Goal: Navigation & Orientation: Find specific page/section

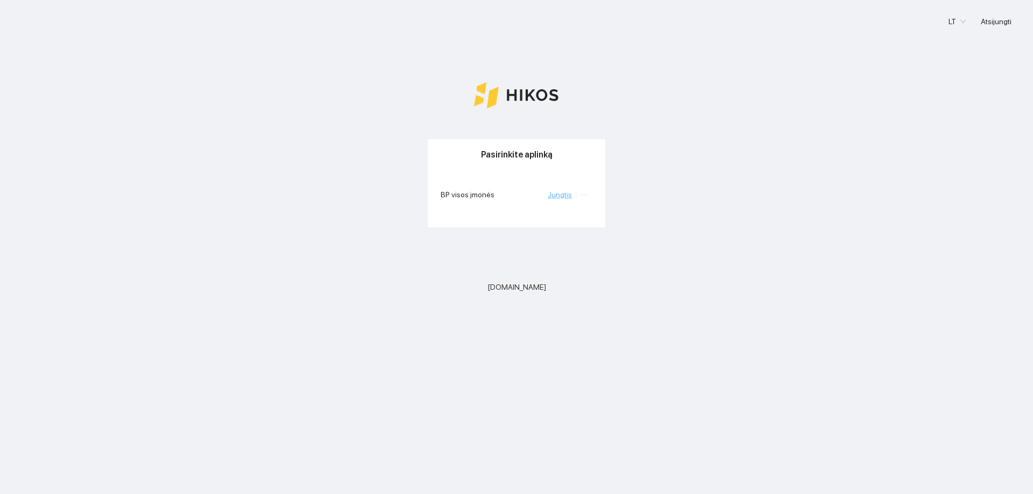
click at [558, 196] on link "Jungtis" at bounding box center [560, 194] width 24 height 9
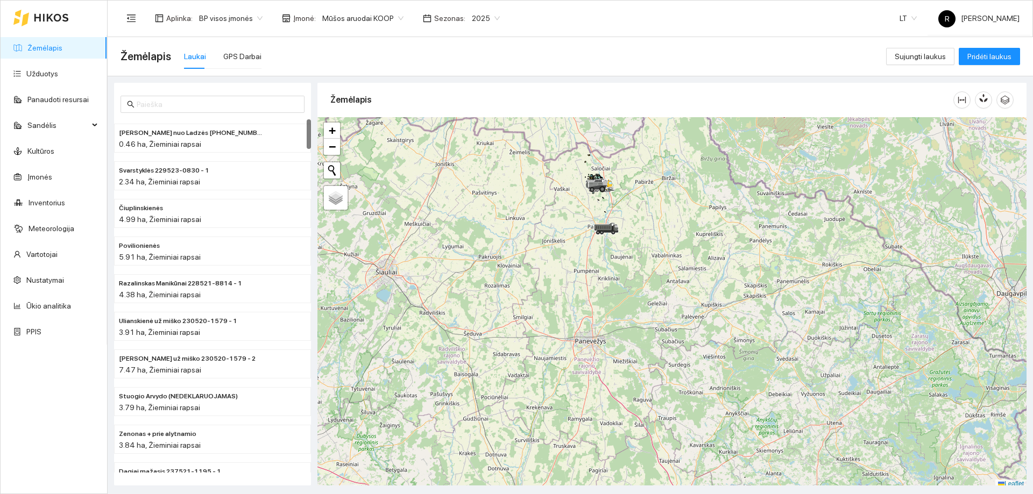
scroll to position [3, 0]
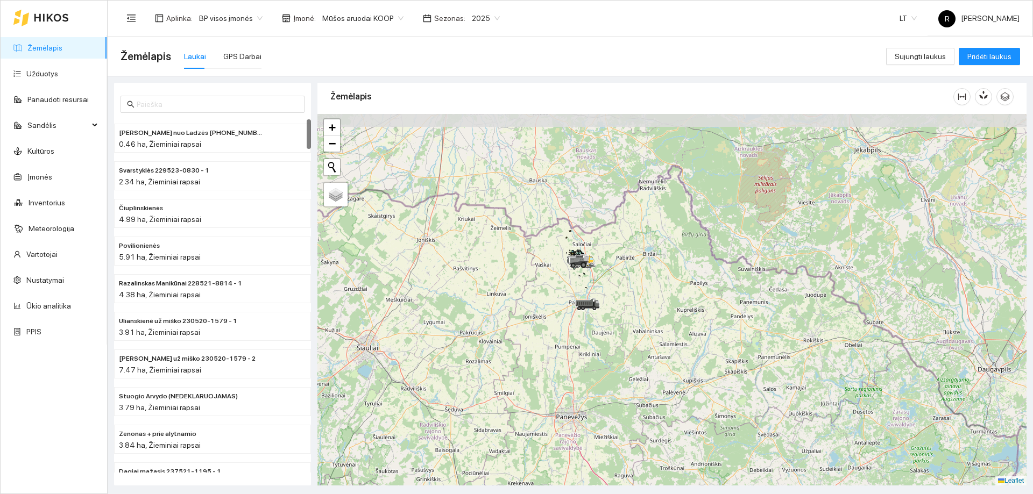
drag, startPoint x: 570, startPoint y: 205, endPoint x: 550, endPoint y: 304, distance: 101.0
click at [550, 304] on div at bounding box center [671, 300] width 709 height 372
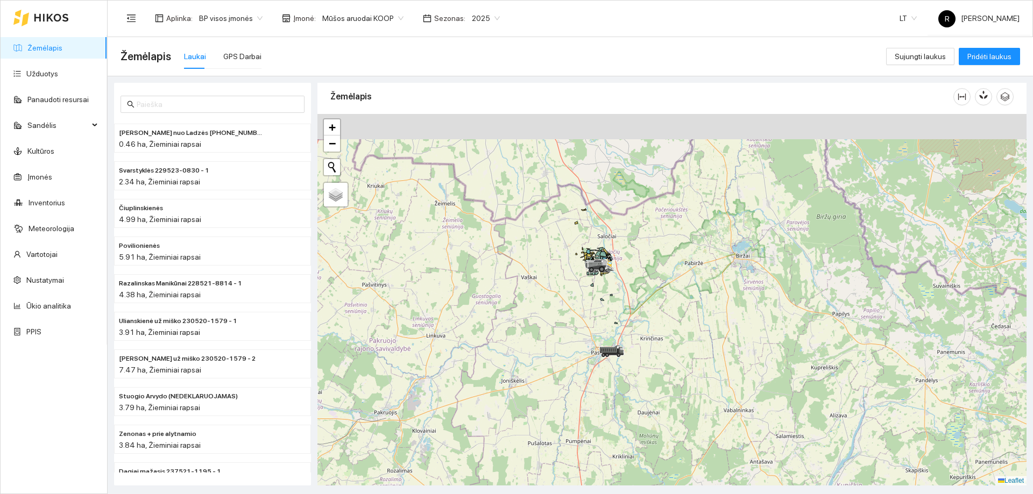
drag, startPoint x: 565, startPoint y: 261, endPoint x: 571, endPoint y: 323, distance: 61.7
click at [571, 323] on div at bounding box center [671, 300] width 709 height 372
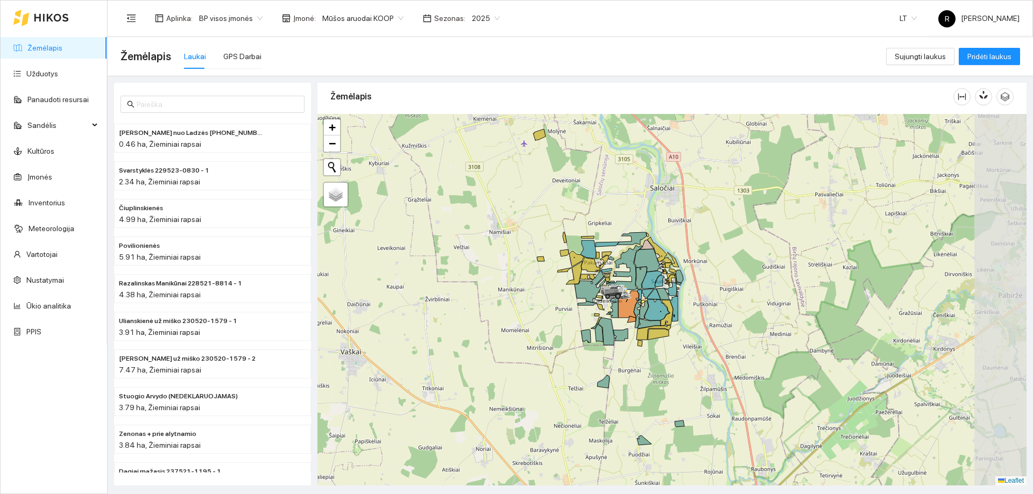
drag, startPoint x: 657, startPoint y: 283, endPoint x: 599, endPoint y: 327, distance: 72.6
click at [599, 327] on icon at bounding box center [599, 333] width 8 height 18
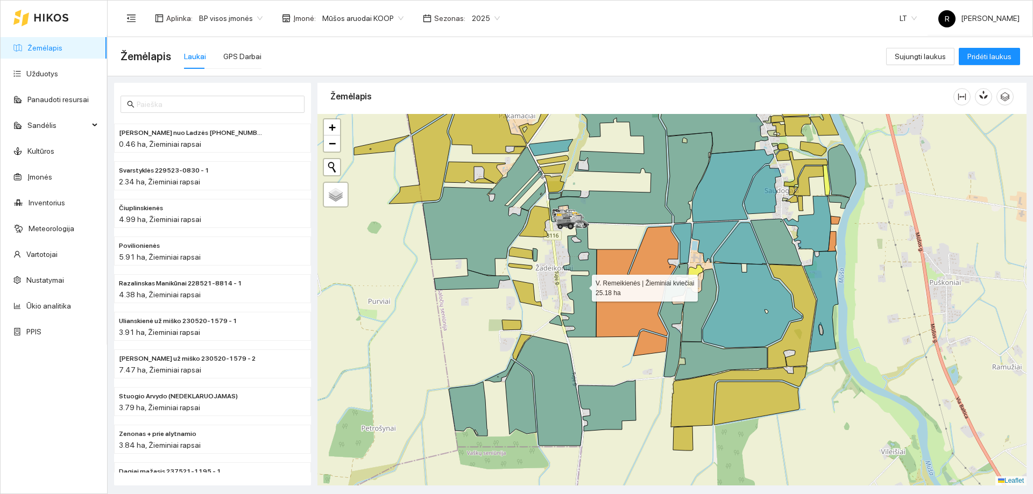
click at [587, 282] on icon at bounding box center [579, 281] width 36 height 114
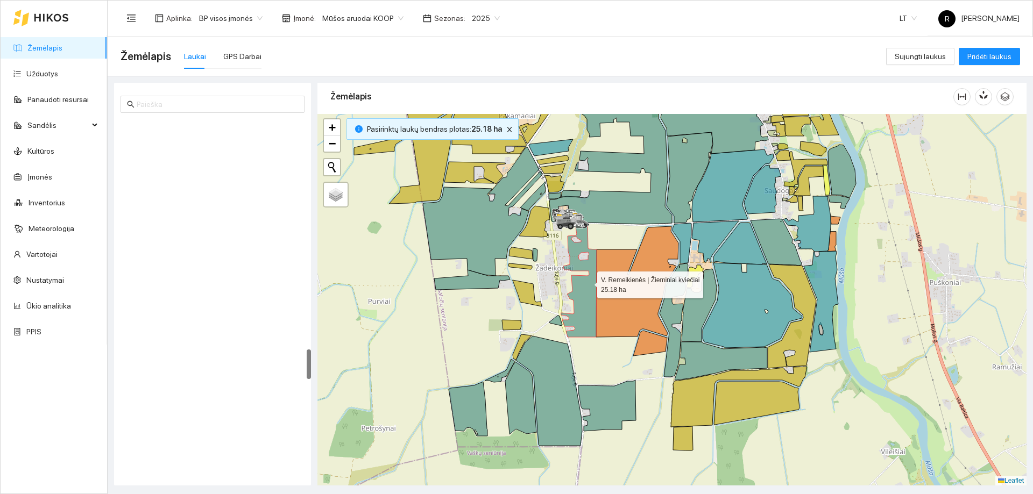
scroll to position [2743, 0]
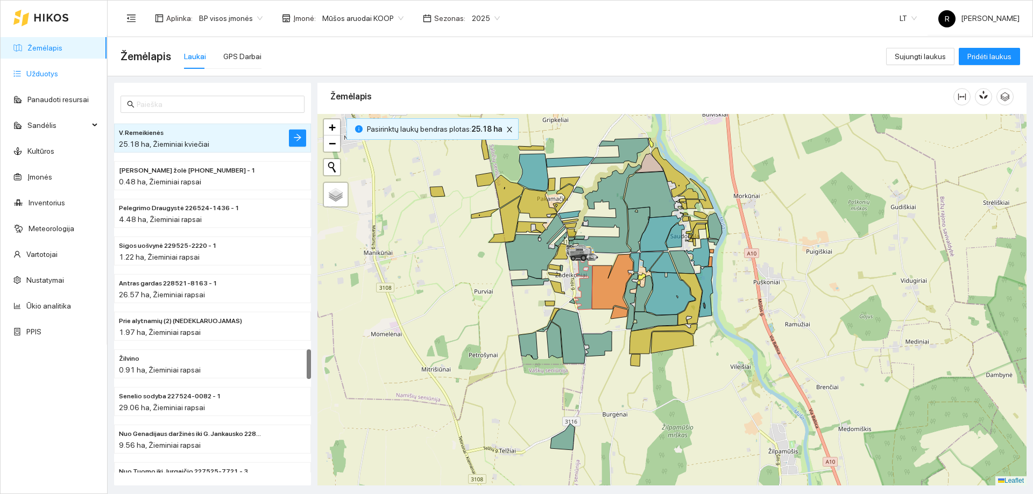
click at [51, 72] on link "Užduotys" at bounding box center [42, 73] width 32 height 9
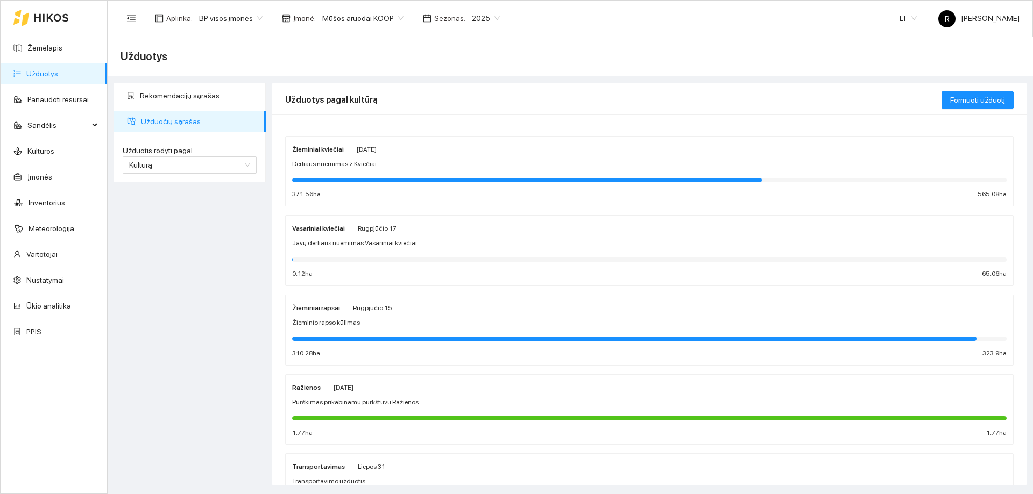
click at [175, 128] on span "Užduočių sąrašas" at bounding box center [199, 122] width 116 height 22
click at [307, 147] on strong "Žieminiai kviečiai" at bounding box center [318, 150] width 52 height 8
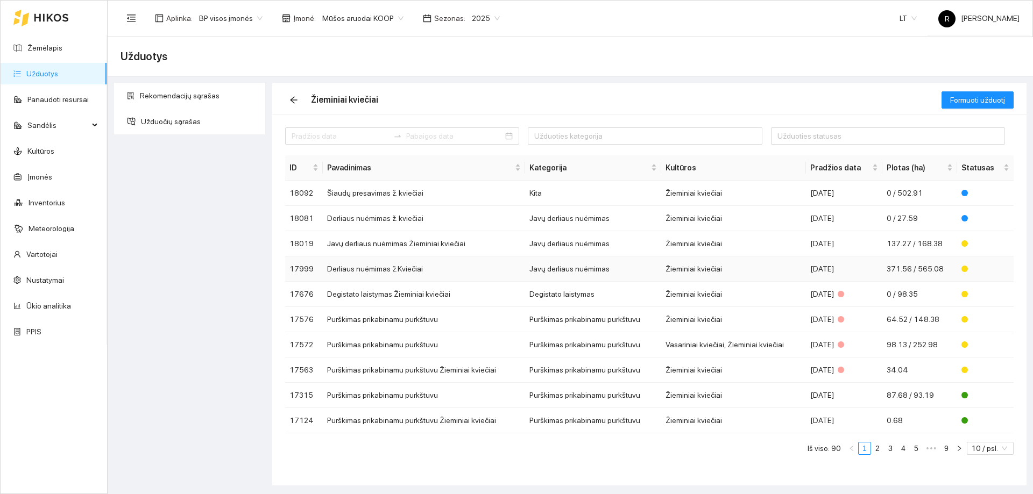
click at [540, 270] on td "Javų derliaus nuėmimas" at bounding box center [593, 269] width 136 height 25
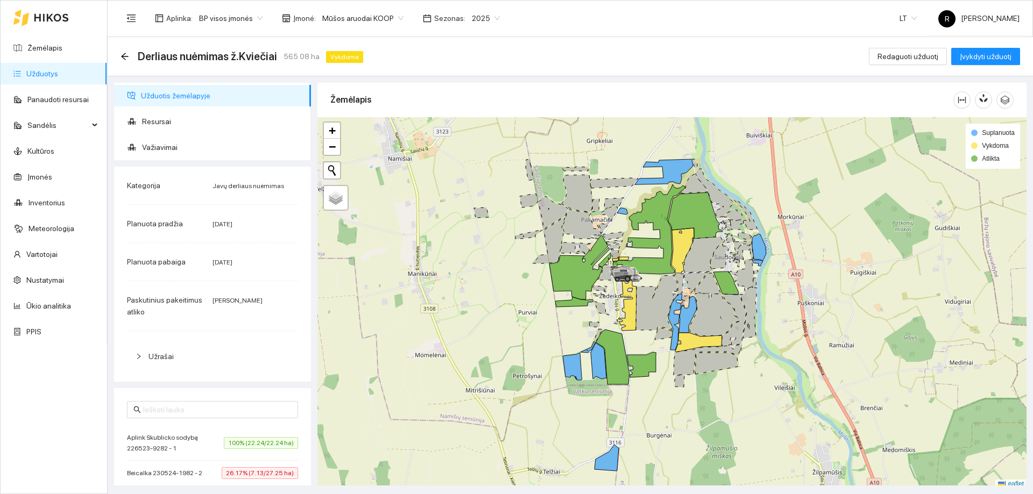
scroll to position [3, 0]
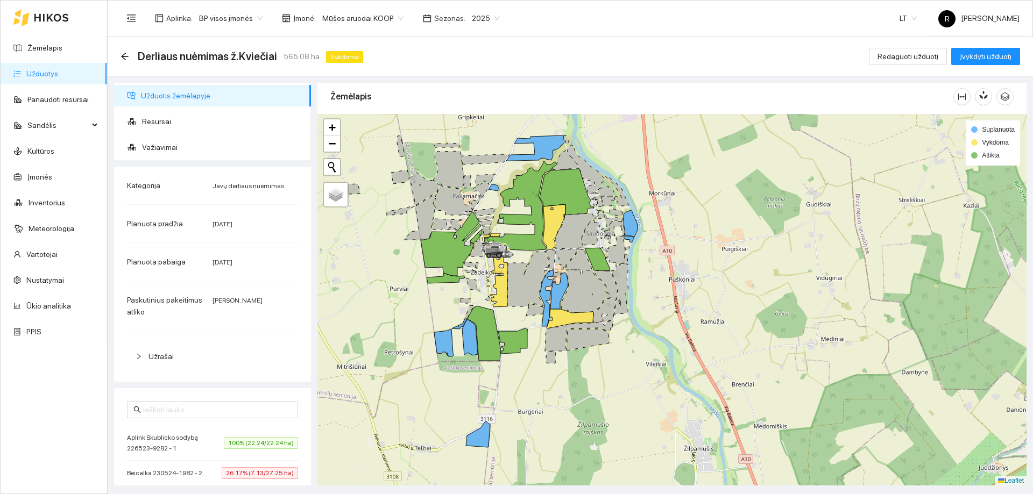
drag, startPoint x: 532, startPoint y: 308, endPoint x: 396, endPoint y: 287, distance: 137.6
click at [396, 287] on div at bounding box center [671, 300] width 709 height 372
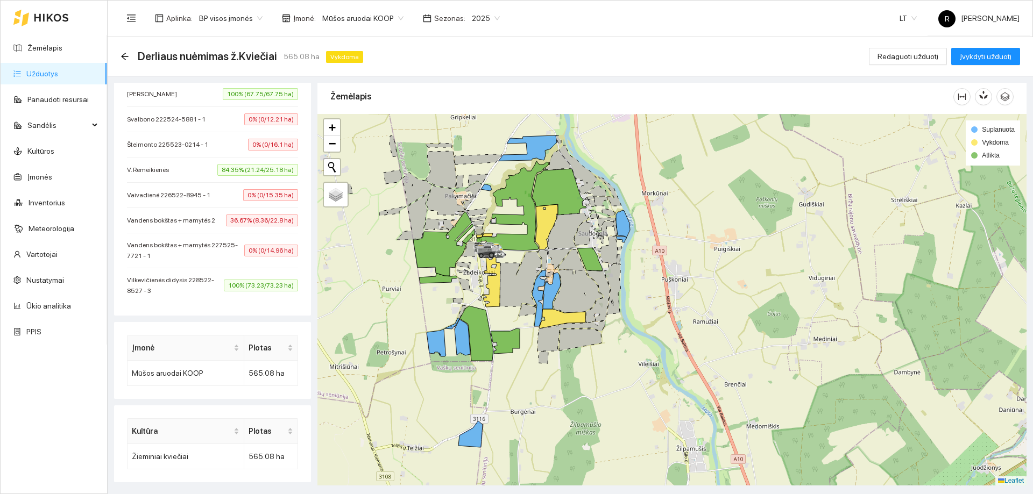
scroll to position [887, 0]
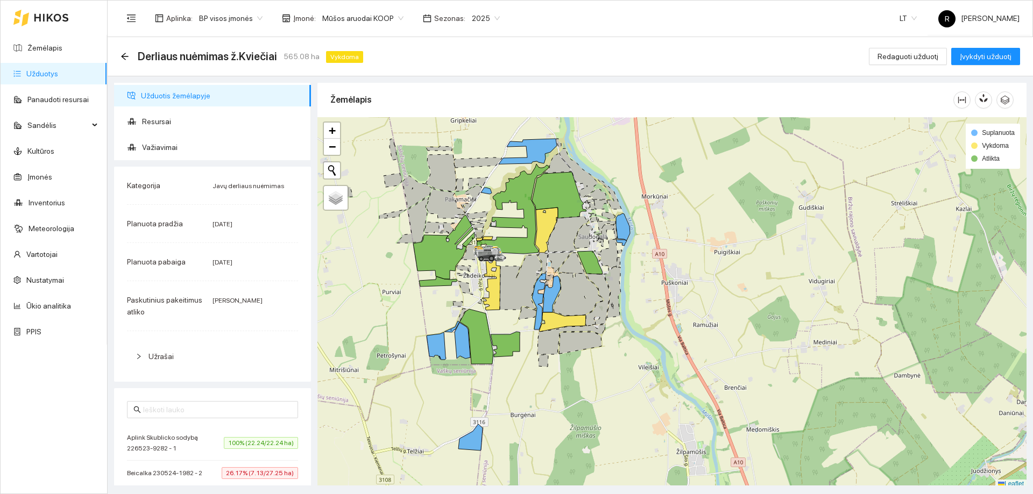
scroll to position [3, 0]
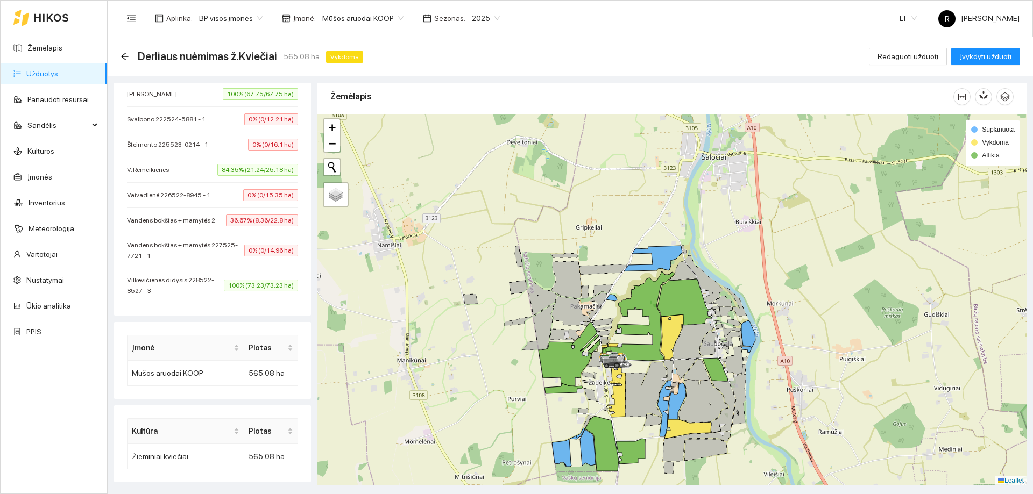
drag, startPoint x: 465, startPoint y: 262, endPoint x: 592, endPoint y: 314, distance: 137.3
click at [593, 339] on icon at bounding box center [593, 346] width 12 height 15
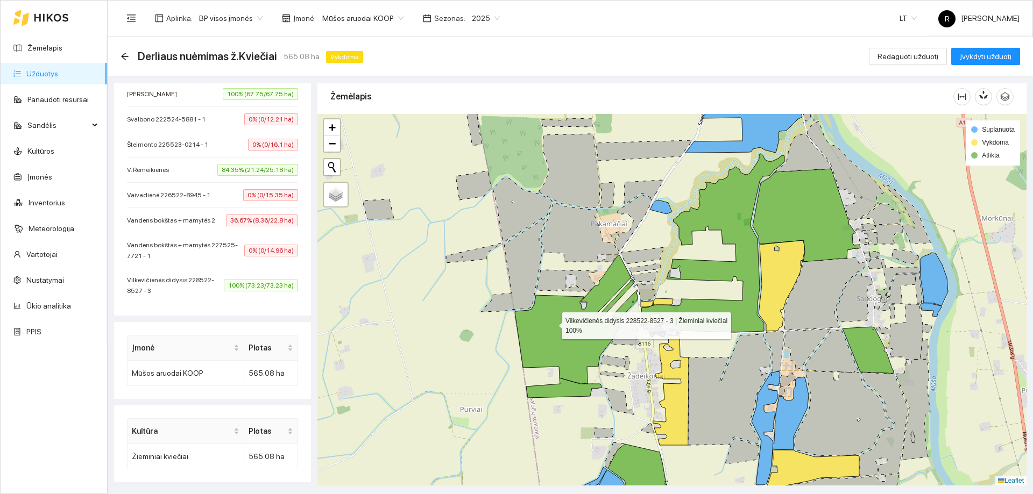
click at [552, 323] on icon at bounding box center [574, 319] width 119 height 129
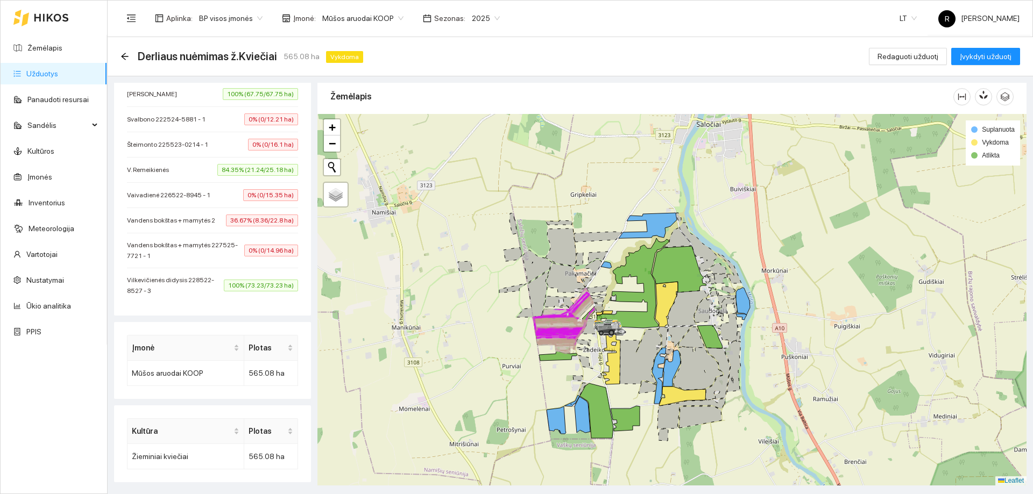
click at [31, 69] on link "Užduotys" at bounding box center [42, 73] width 32 height 9
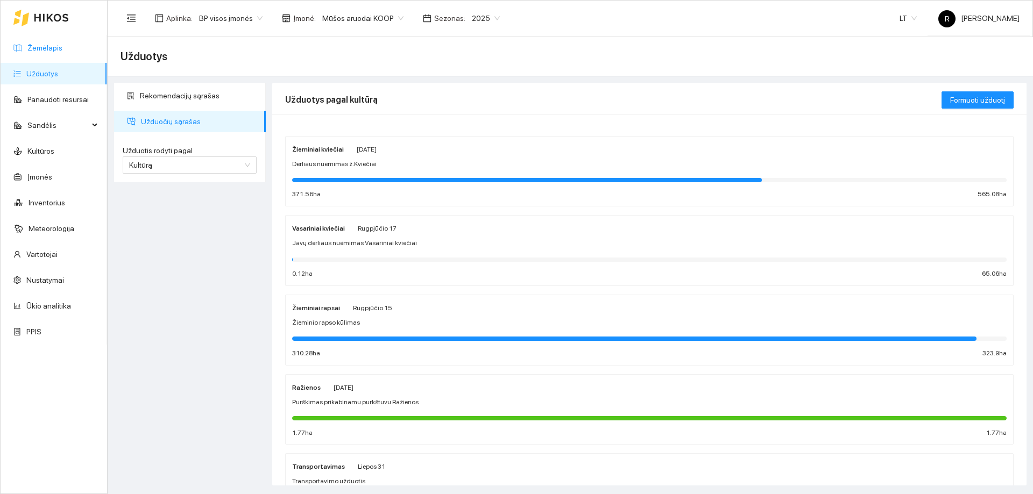
click at [52, 49] on link "Žemėlapis" at bounding box center [44, 48] width 35 height 9
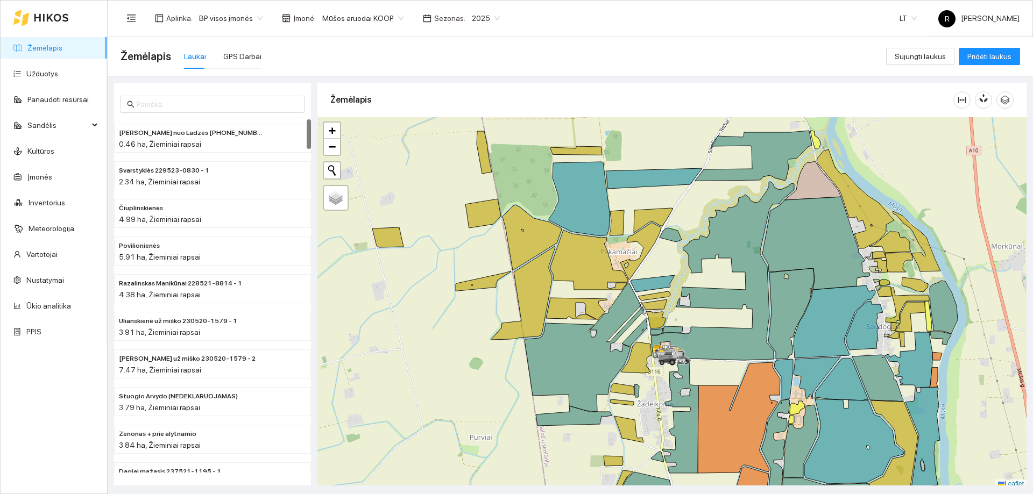
scroll to position [3, 0]
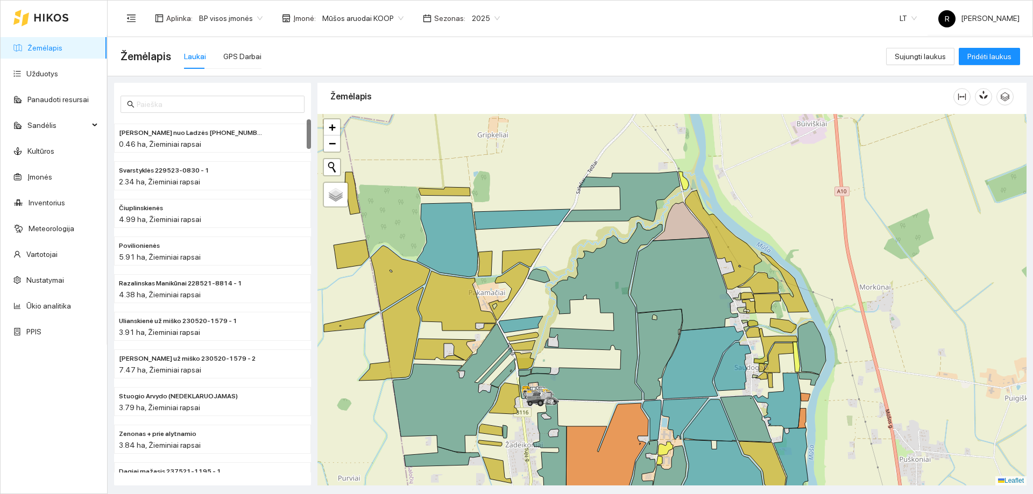
drag, startPoint x: 571, startPoint y: 284, endPoint x: 442, endPoint y: 310, distance: 131.2
click at [442, 310] on div at bounding box center [671, 300] width 709 height 372
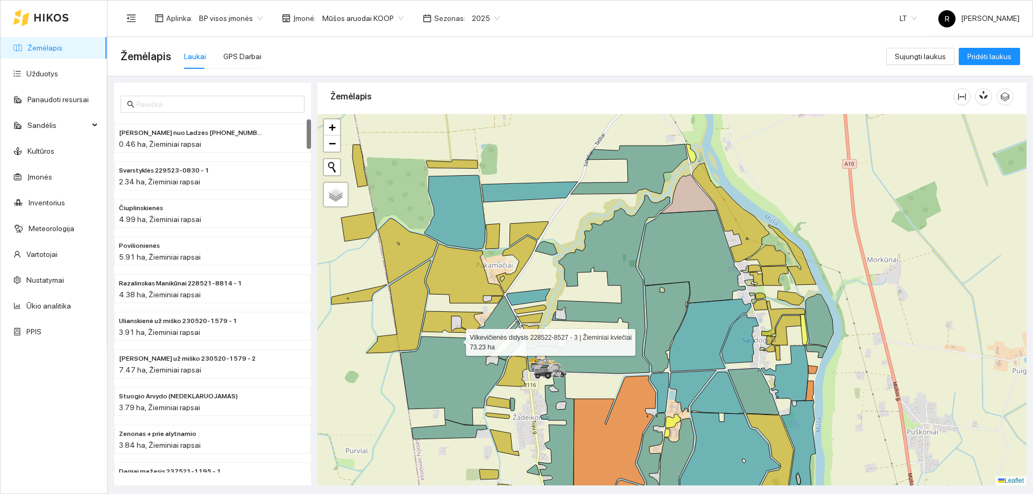
drag, startPoint x: 454, startPoint y: 348, endPoint x: 467, endPoint y: 286, distance: 63.2
click at [467, 296] on icon at bounding box center [459, 360] width 119 height 129
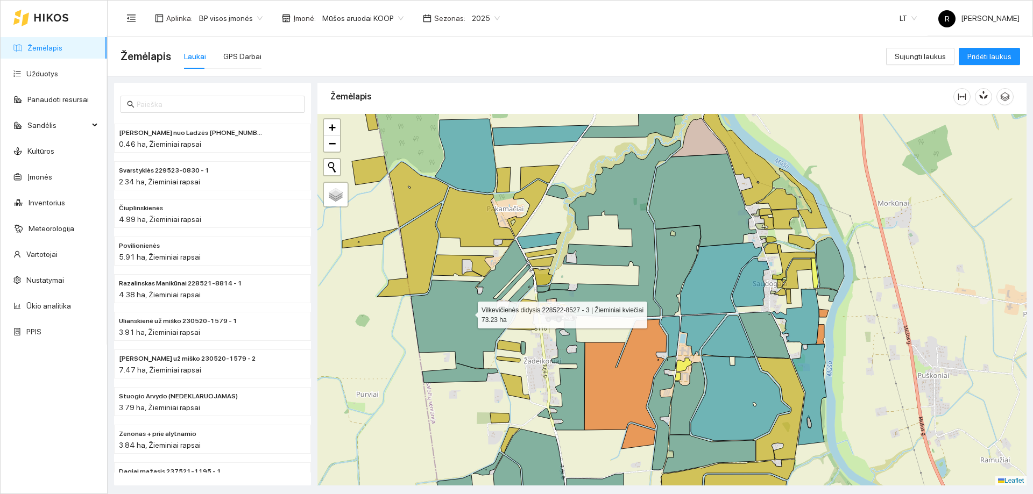
click at [456, 320] on icon at bounding box center [470, 304] width 119 height 129
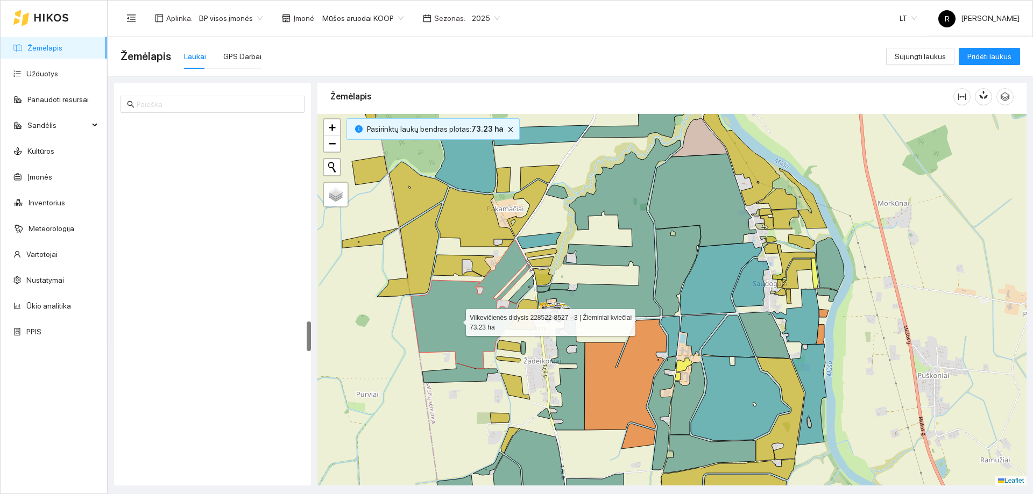
scroll to position [2405, 0]
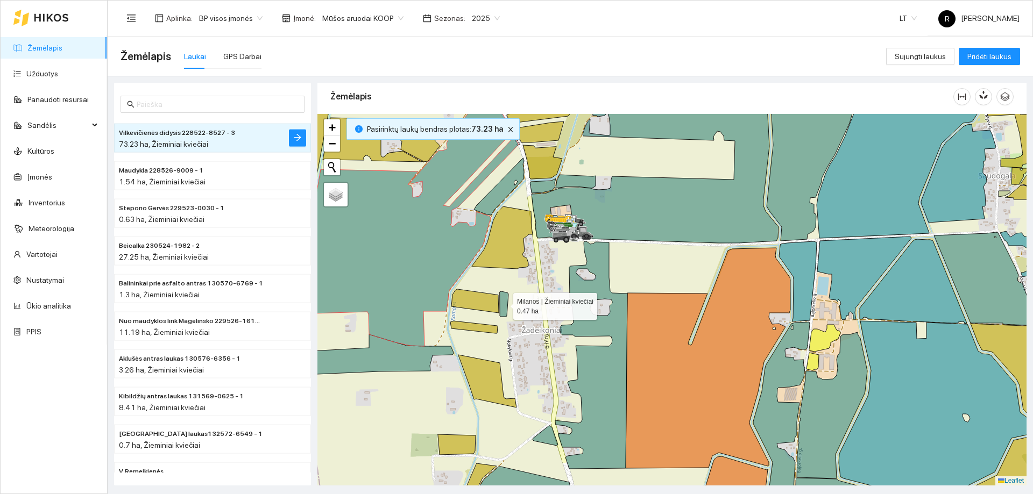
click at [506, 307] on icon at bounding box center [504, 304] width 9 height 25
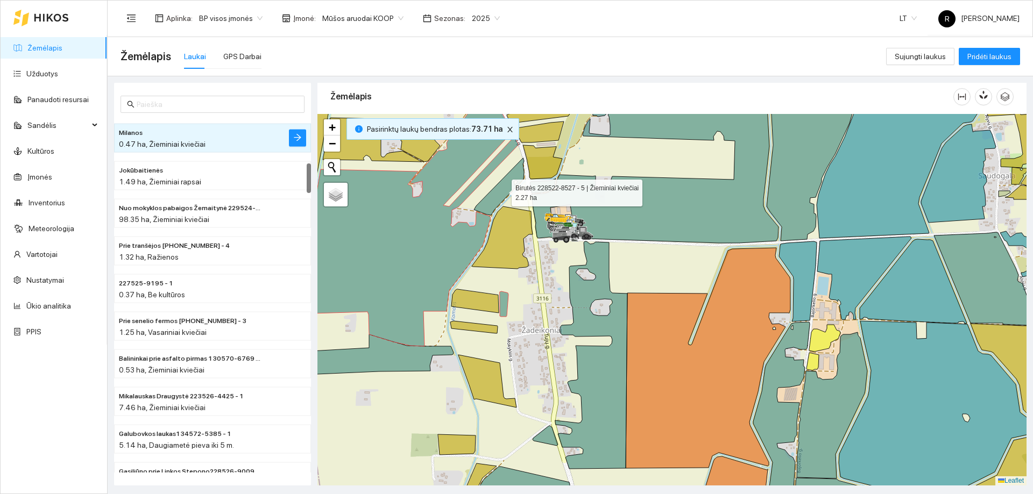
click at [493, 200] on icon at bounding box center [499, 186] width 50 height 57
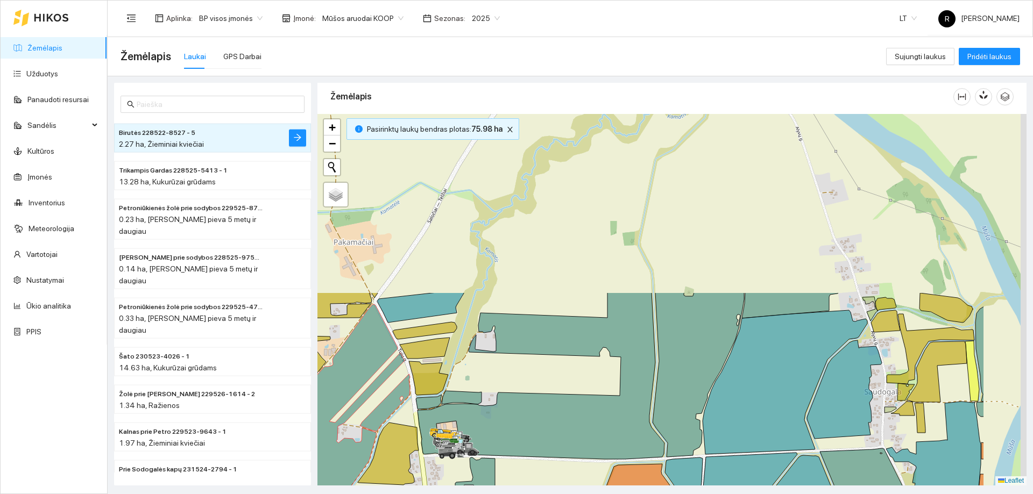
drag, startPoint x: 421, startPoint y: 271, endPoint x: 295, endPoint y: 474, distance: 239.2
click at [295, 474] on div "Birutės 228522-8527 - 5 2.27 ha, Žieminiai kviečiai Trikampis Gardas 228525-541…" at bounding box center [566, 280] width 925 height 409
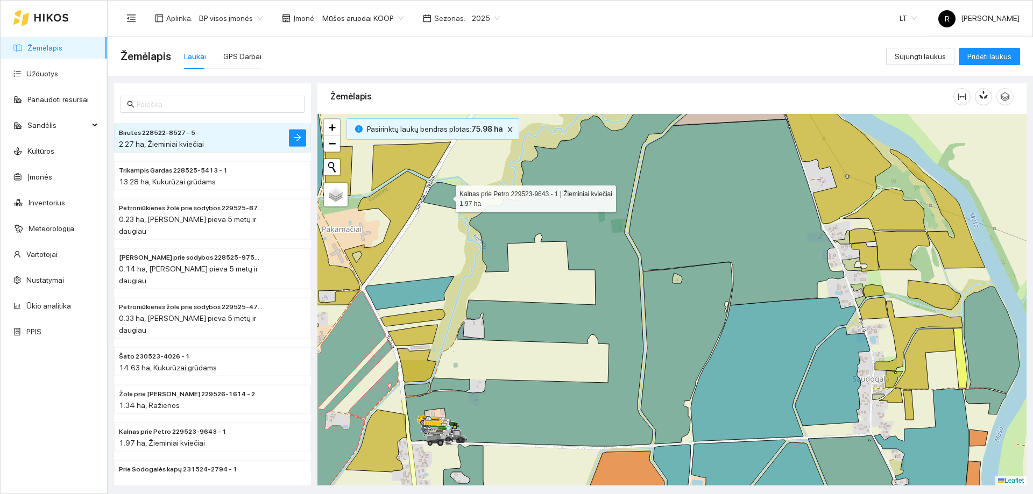
click at [444, 196] on icon at bounding box center [445, 195] width 44 height 27
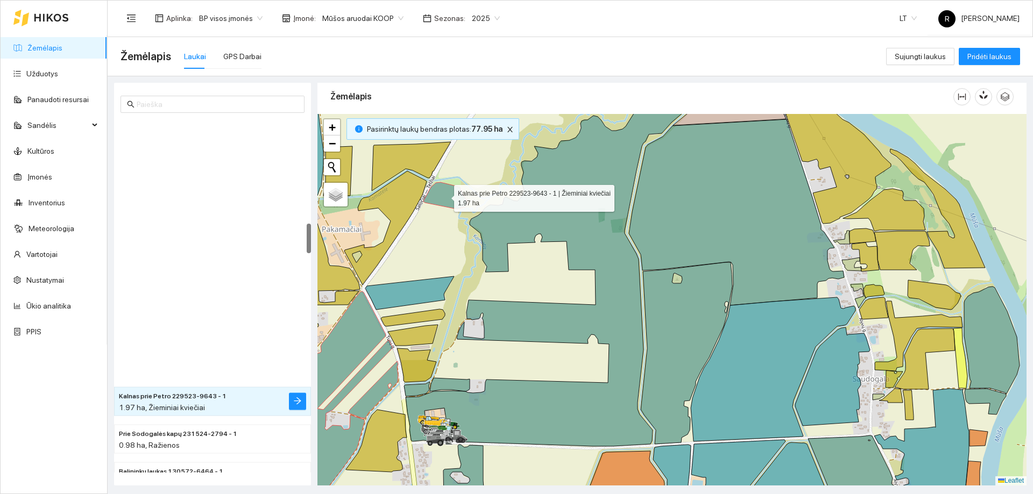
scroll to position [1243, 0]
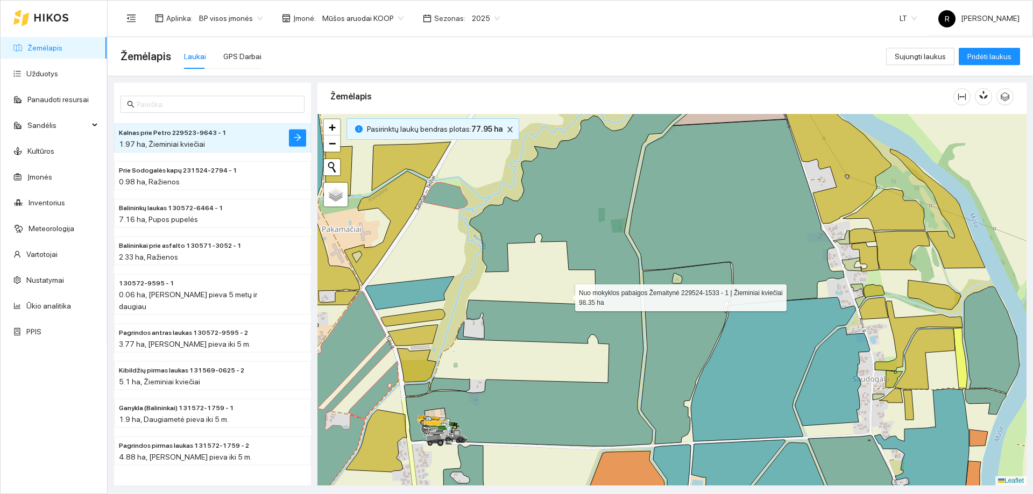
click at [564, 213] on icon at bounding box center [550, 268] width 288 height 357
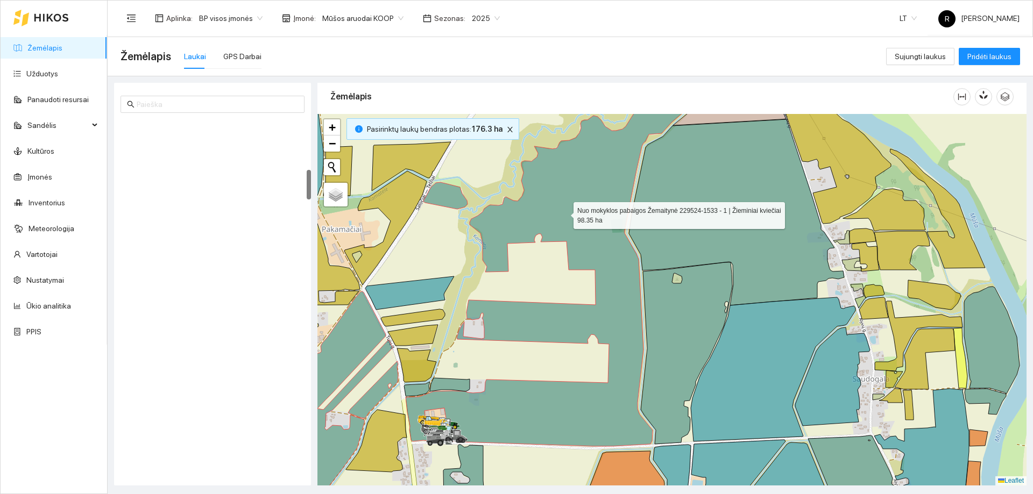
scroll to position [603, 0]
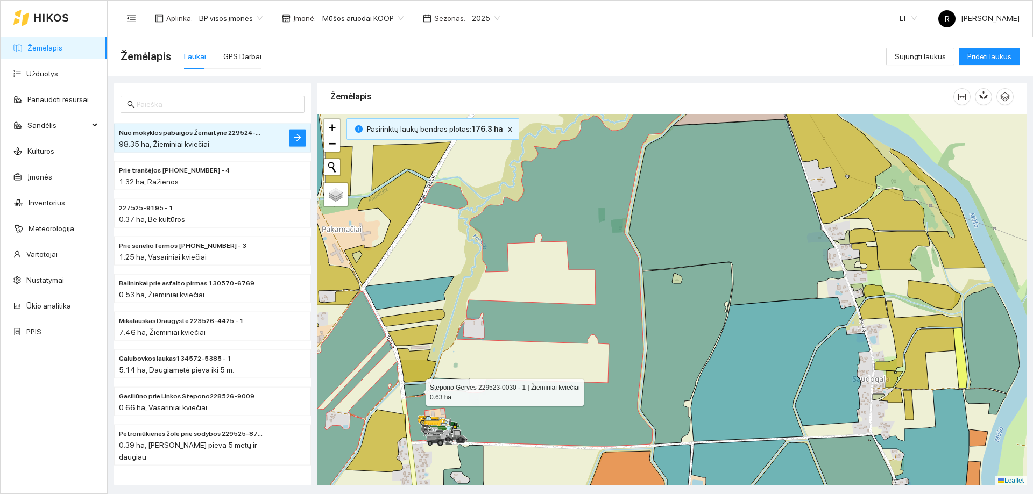
click at [419, 389] on icon at bounding box center [417, 389] width 26 height 15
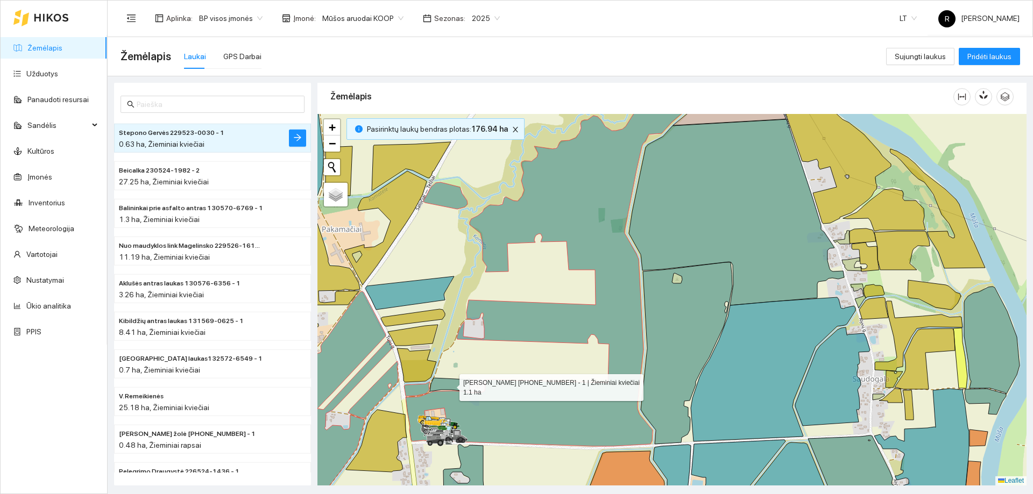
click at [458, 386] on icon at bounding box center [450, 384] width 40 height 13
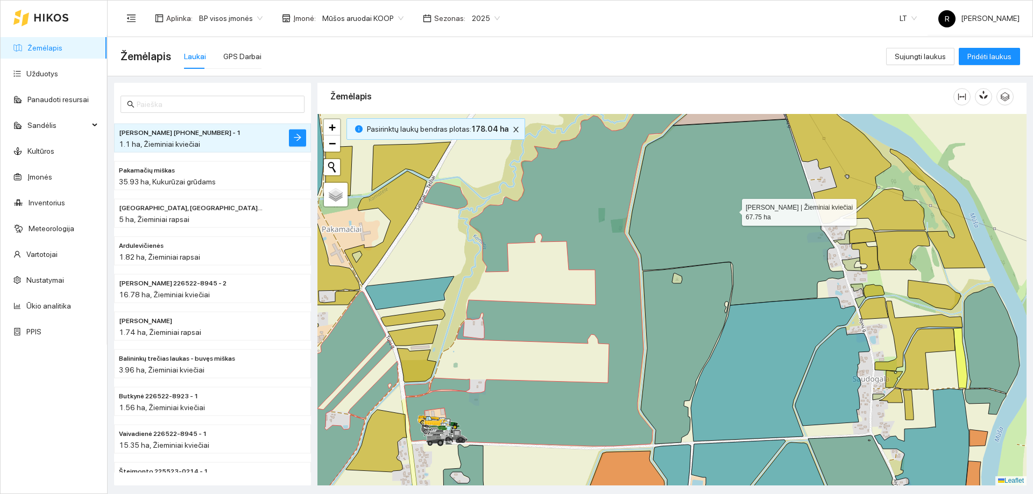
click at [713, 211] on icon at bounding box center [736, 212] width 215 height 186
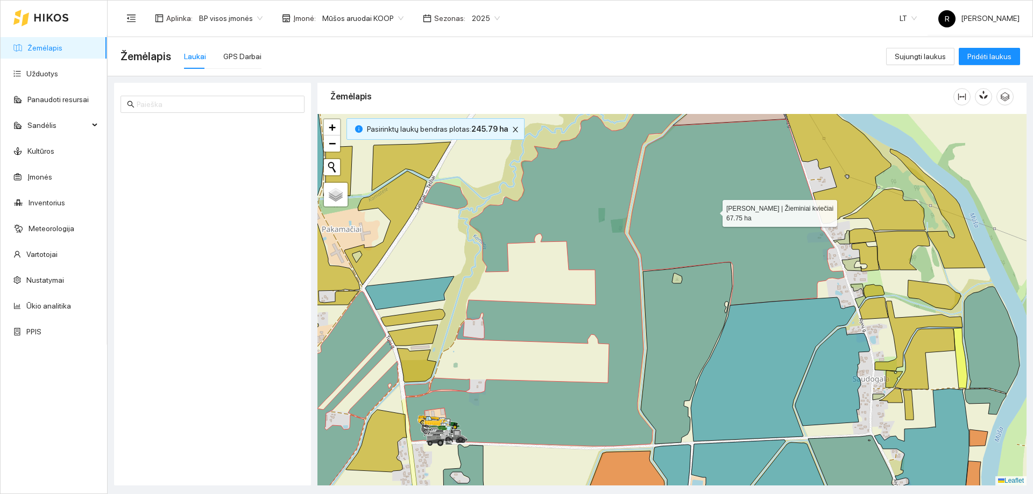
scroll to position [3800, 0]
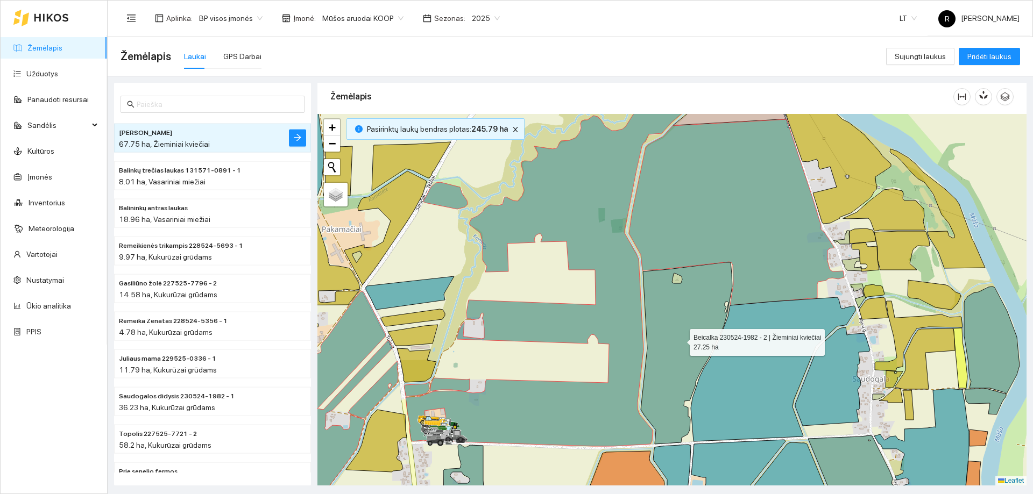
click at [684, 351] on icon at bounding box center [686, 354] width 91 height 182
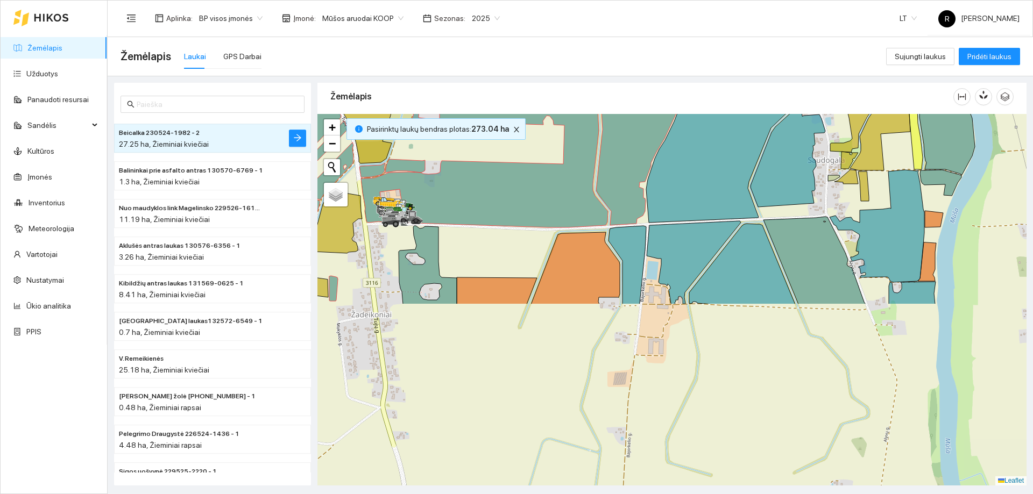
drag, startPoint x: 559, startPoint y: 365, endPoint x: 528, endPoint y: 176, distance: 191.4
click at [515, 148] on div at bounding box center [671, 300] width 709 height 372
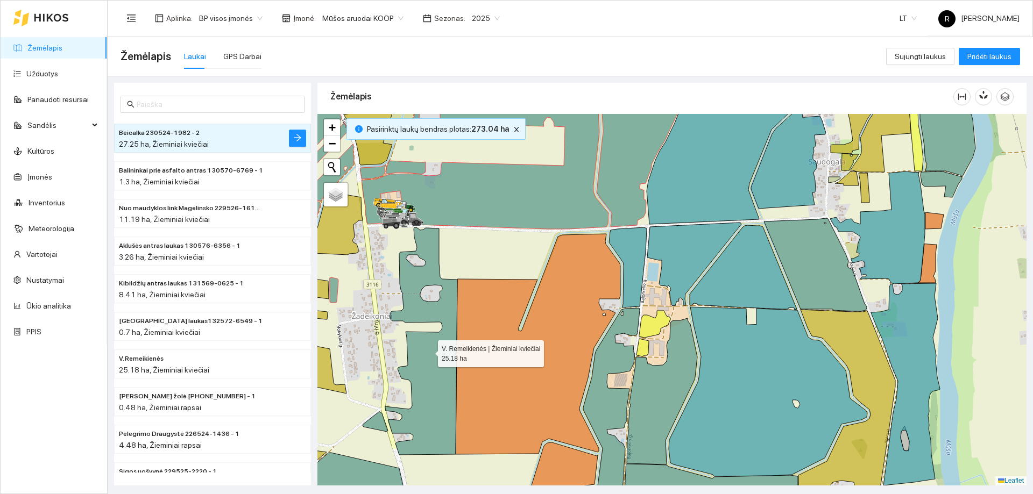
click at [422, 369] on icon at bounding box center [421, 342] width 72 height 228
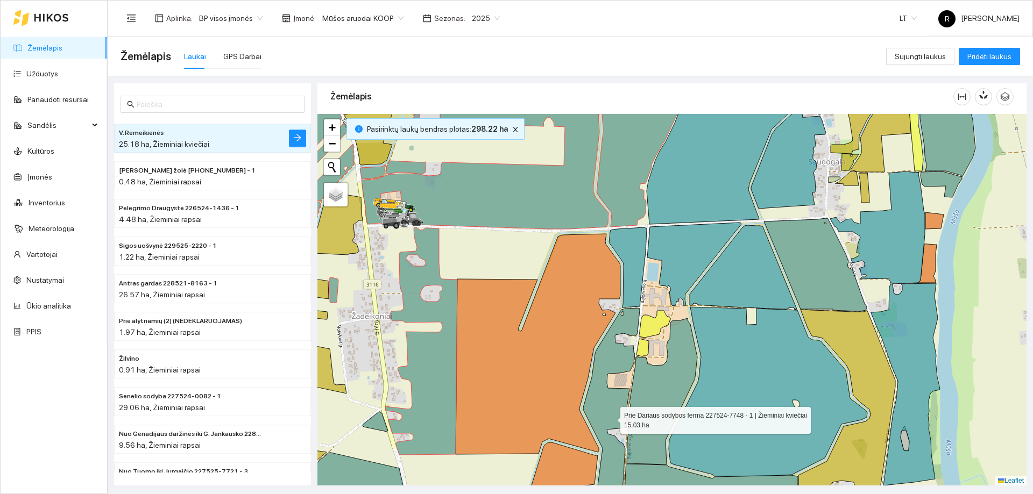
click at [604, 401] on icon at bounding box center [611, 415] width 56 height 215
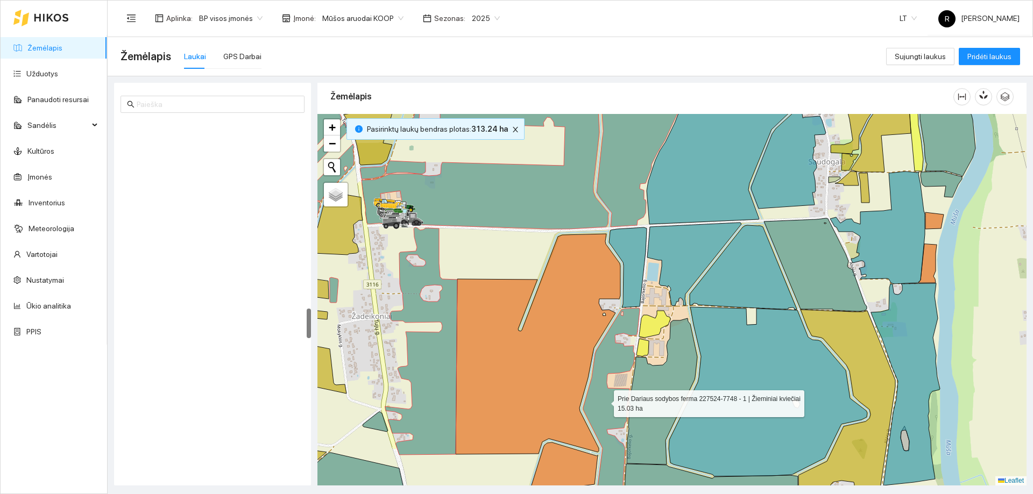
scroll to position [2259, 0]
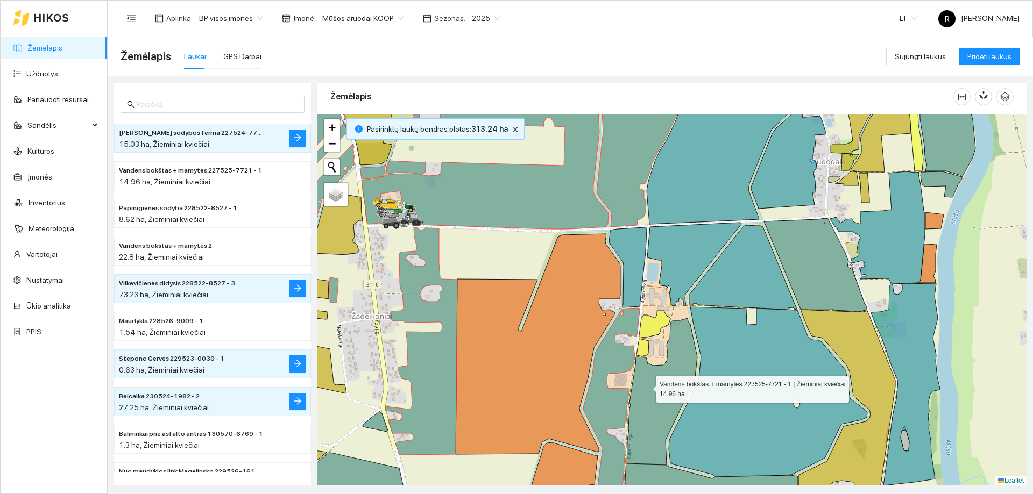
click at [646, 387] on icon at bounding box center [662, 391] width 70 height 146
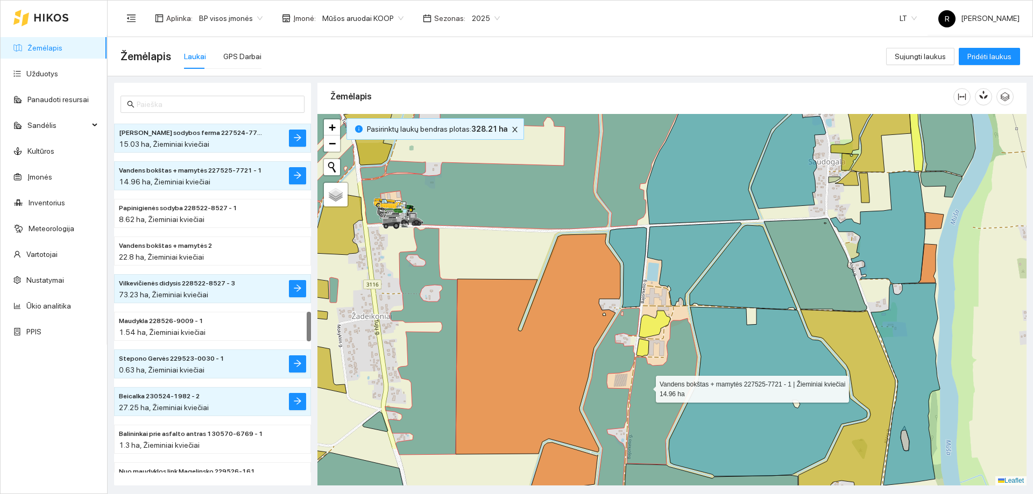
scroll to position [2297, 0]
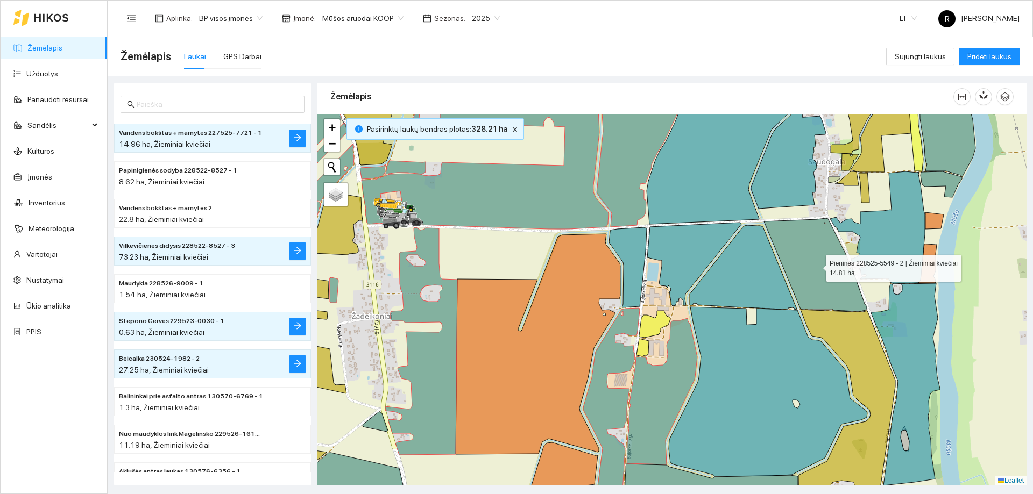
click at [797, 271] on icon at bounding box center [815, 264] width 103 height 93
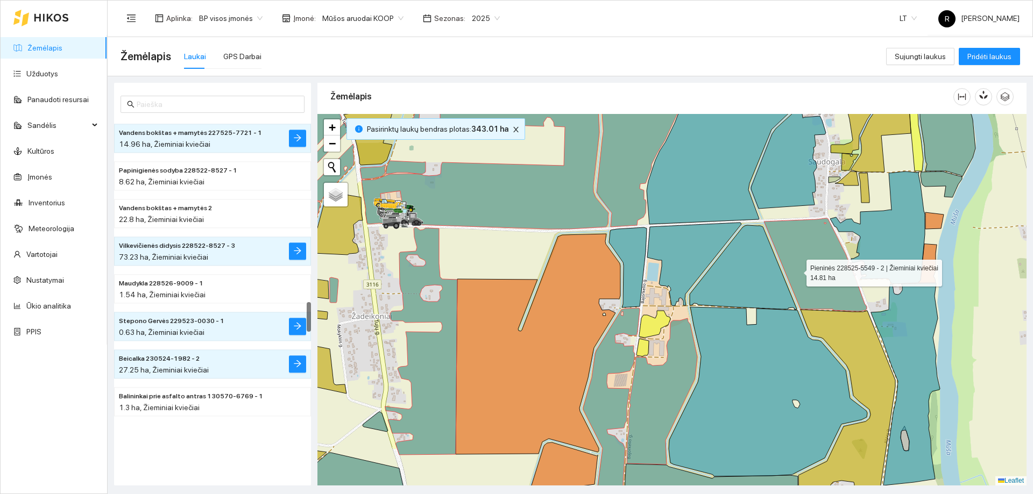
scroll to position [2184, 0]
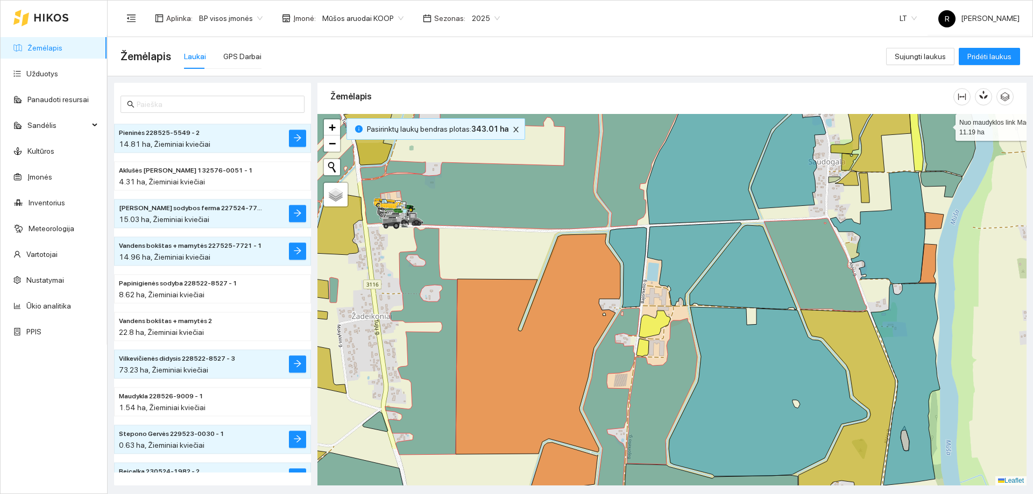
click at [941, 140] on icon at bounding box center [947, 126] width 56 height 100
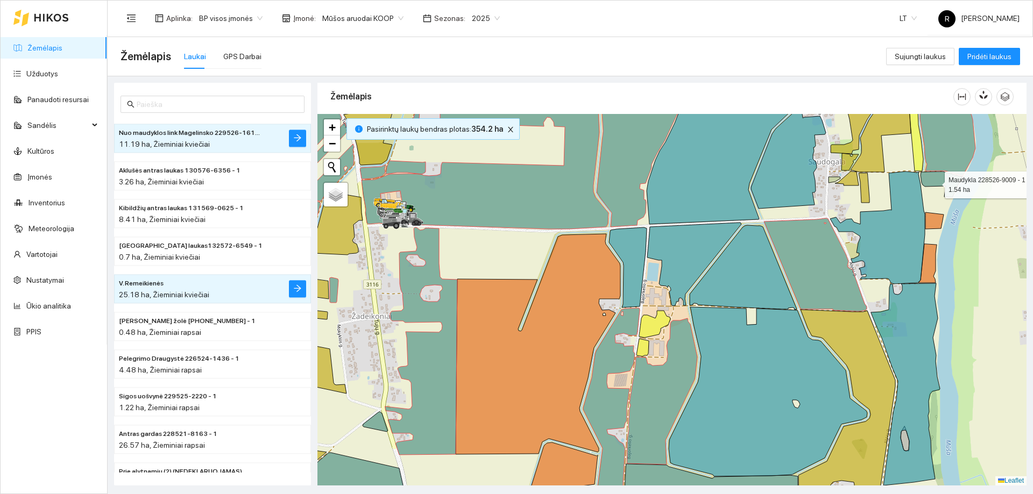
click at [935, 182] on icon at bounding box center [940, 185] width 41 height 26
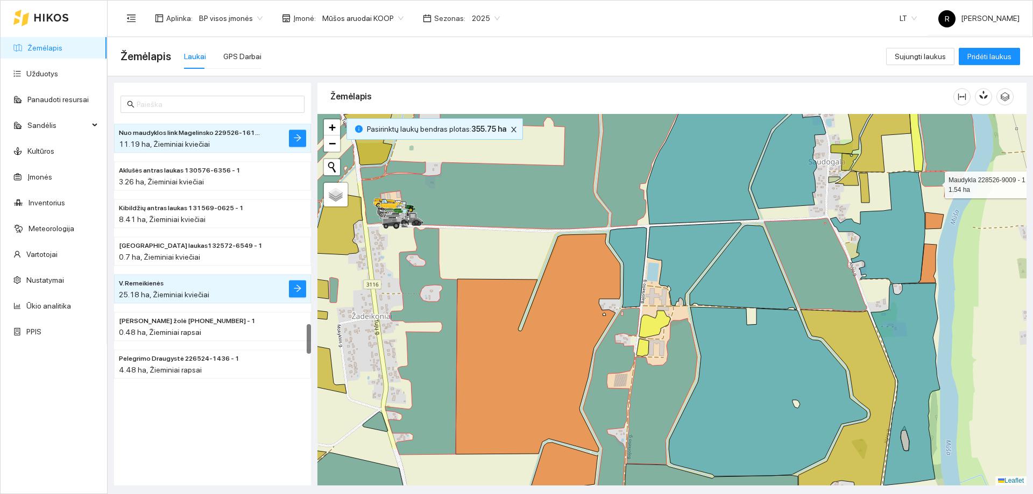
scroll to position [2447, 0]
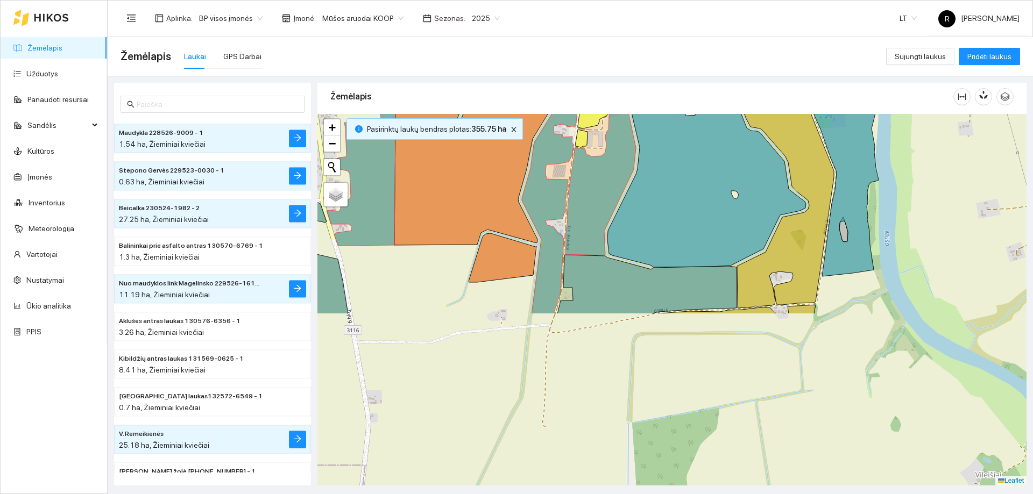
drag, startPoint x: 643, startPoint y: 327, endPoint x: 582, endPoint y: 118, distance: 218.1
click at [582, 118] on icon at bounding box center [593, 115] width 31 height 27
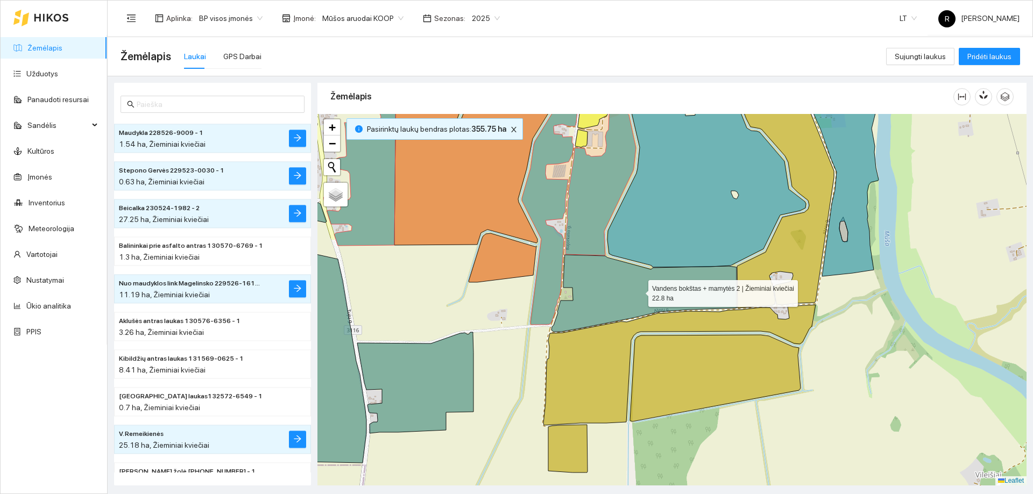
click at [620, 291] on icon at bounding box center [643, 293] width 185 height 77
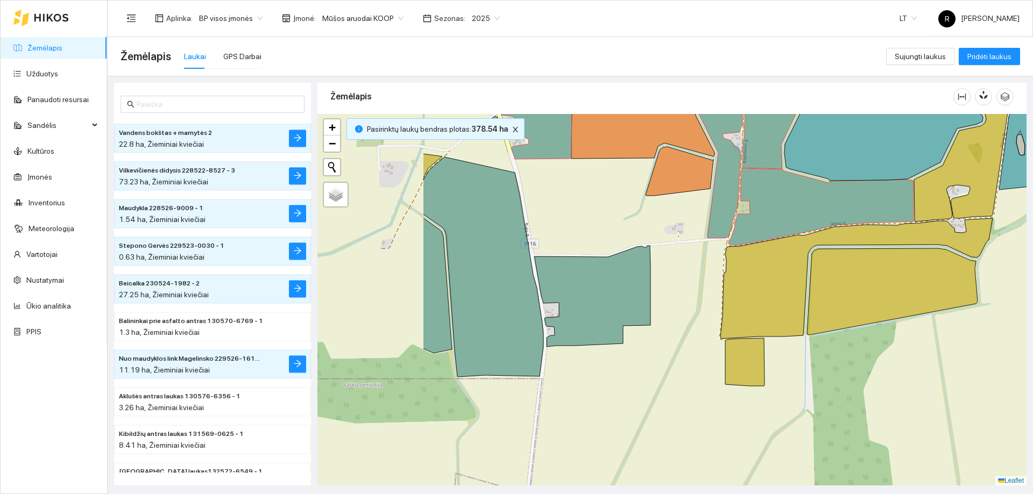
drag, startPoint x: 499, startPoint y: 414, endPoint x: 676, endPoint y: 328, distance: 197.0
click at [676, 328] on div at bounding box center [671, 300] width 709 height 372
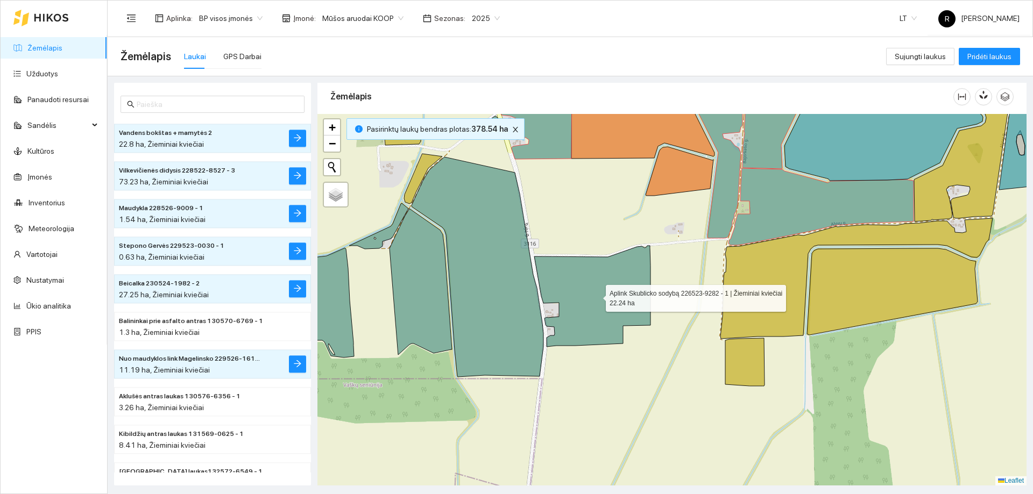
click at [610, 300] on icon at bounding box center [592, 296] width 116 height 101
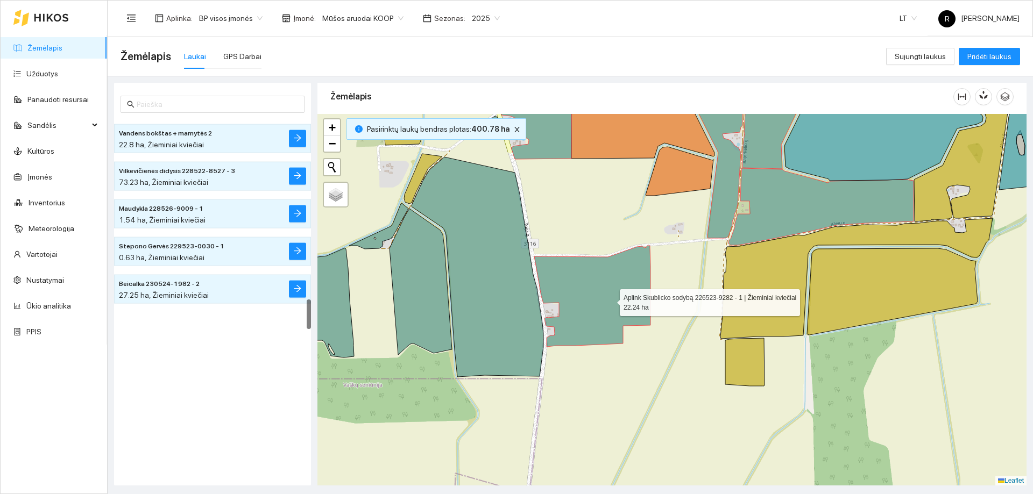
scroll to position [2146, 0]
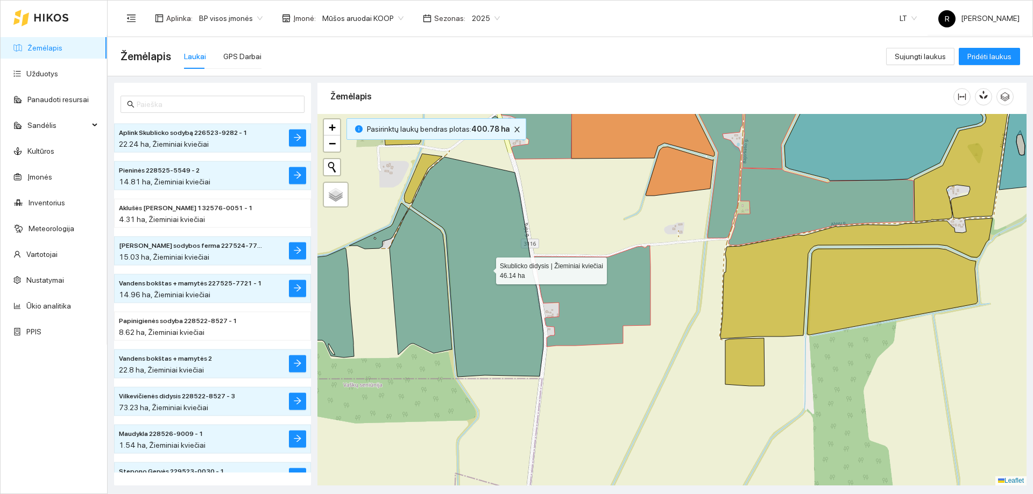
click at [495, 288] on icon at bounding box center [478, 267] width 132 height 220
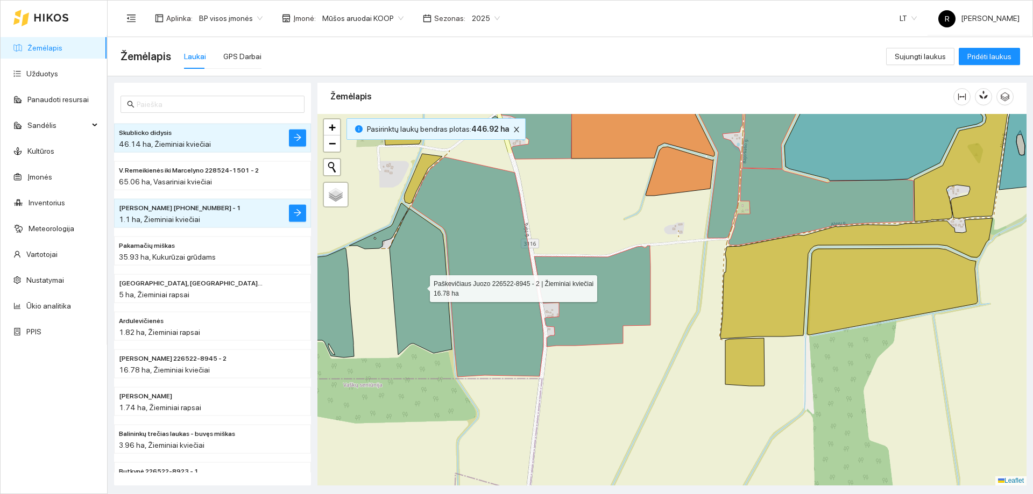
click at [409, 291] on icon at bounding box center [420, 282] width 62 height 146
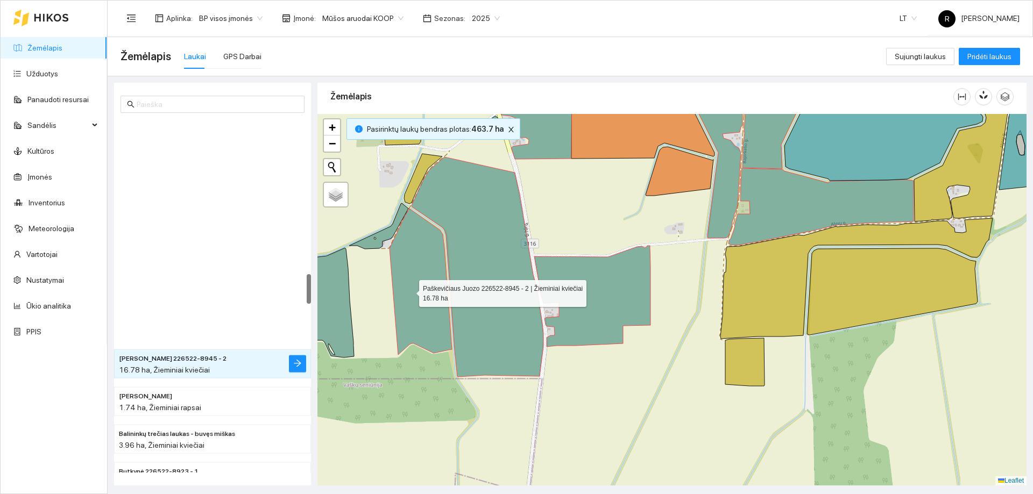
scroll to position [1845, 0]
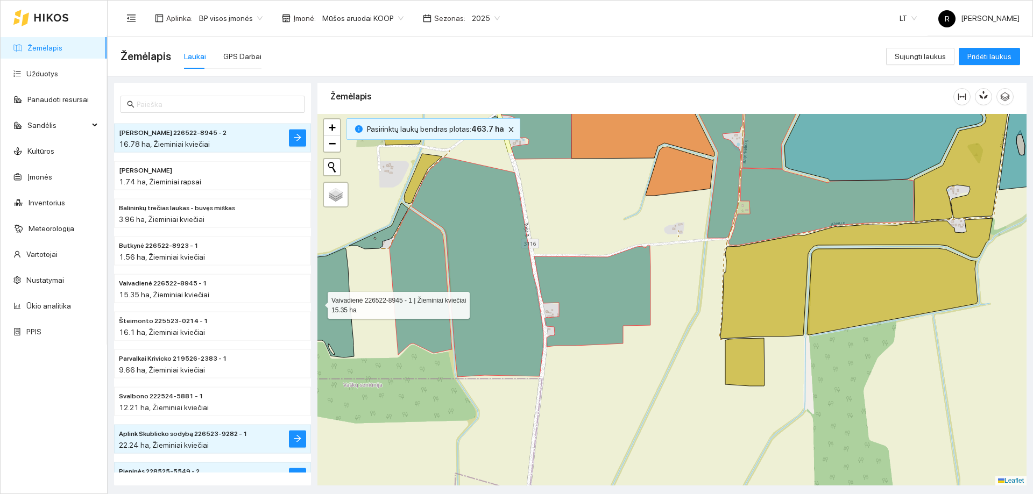
click at [338, 294] on icon at bounding box center [315, 303] width 77 height 110
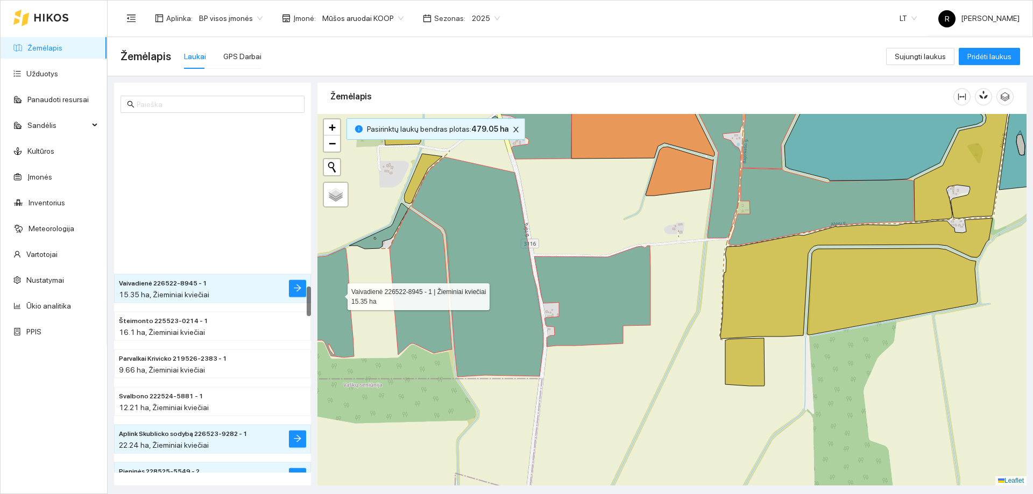
scroll to position [1996, 0]
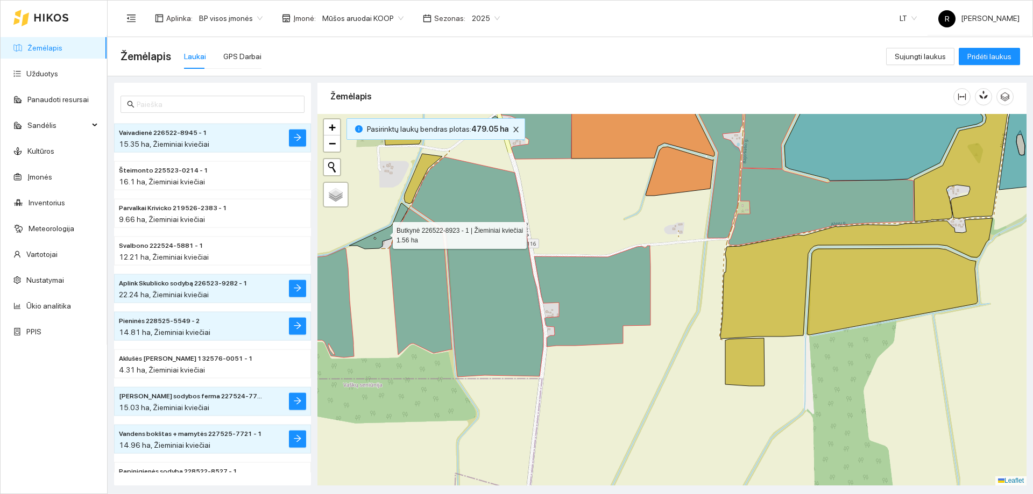
click at [380, 238] on icon at bounding box center [378, 226] width 59 height 46
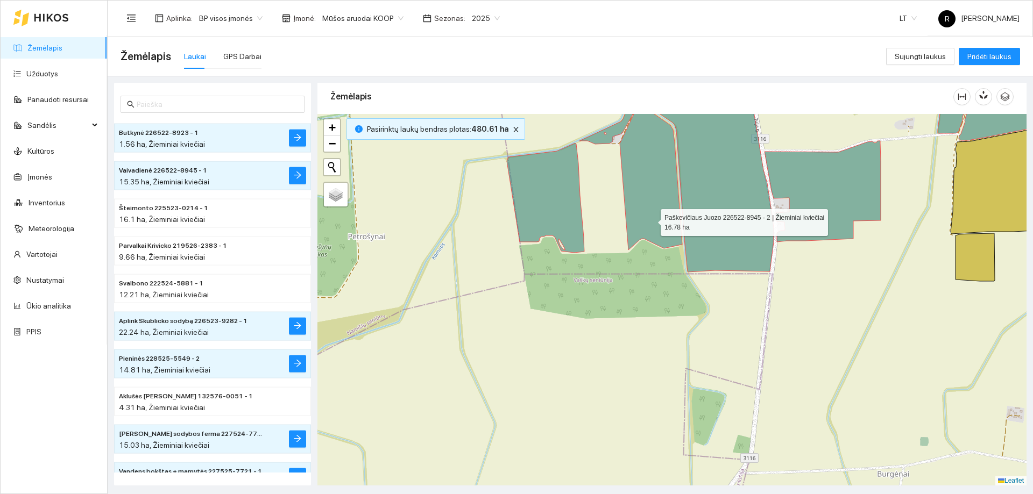
drag, startPoint x: 421, startPoint y: 325, endPoint x: 651, endPoint y: 221, distance: 253.0
click at [651, 221] on icon at bounding box center [651, 177] width 62 height 146
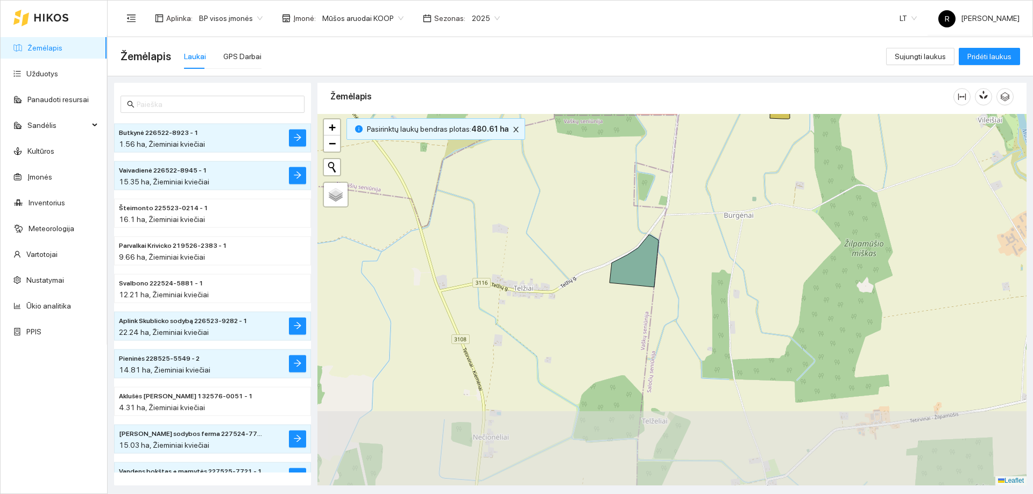
drag, startPoint x: 618, startPoint y: 430, endPoint x: 611, endPoint y: 267, distance: 163.7
click at [611, 267] on icon at bounding box center [634, 261] width 49 height 52
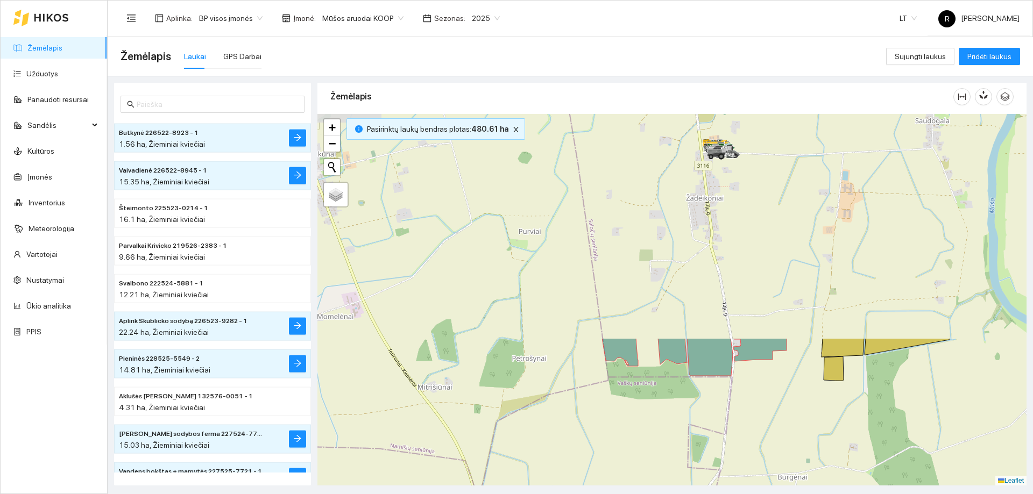
drag, startPoint x: 576, startPoint y: 393, endPoint x: 630, endPoint y: 515, distance: 133.7
click at [630, 494] on html "Žemėlapis Užduotys Panaudoti resursai Sandėlis Kultūros Įmonės Inventorius Mete…" at bounding box center [516, 247] width 1033 height 494
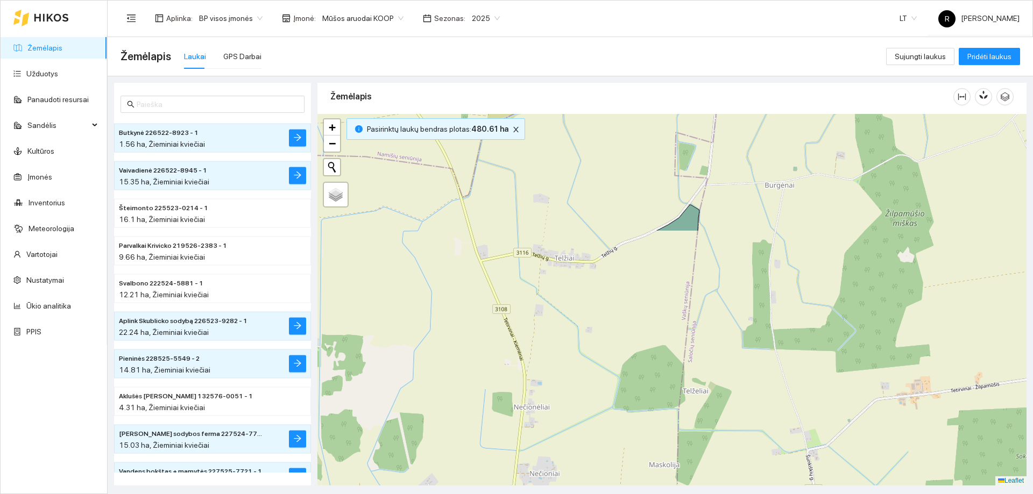
drag, startPoint x: 603, startPoint y: 467, endPoint x: 586, endPoint y: 169, distance: 298.0
click at [586, 169] on div at bounding box center [671, 300] width 709 height 372
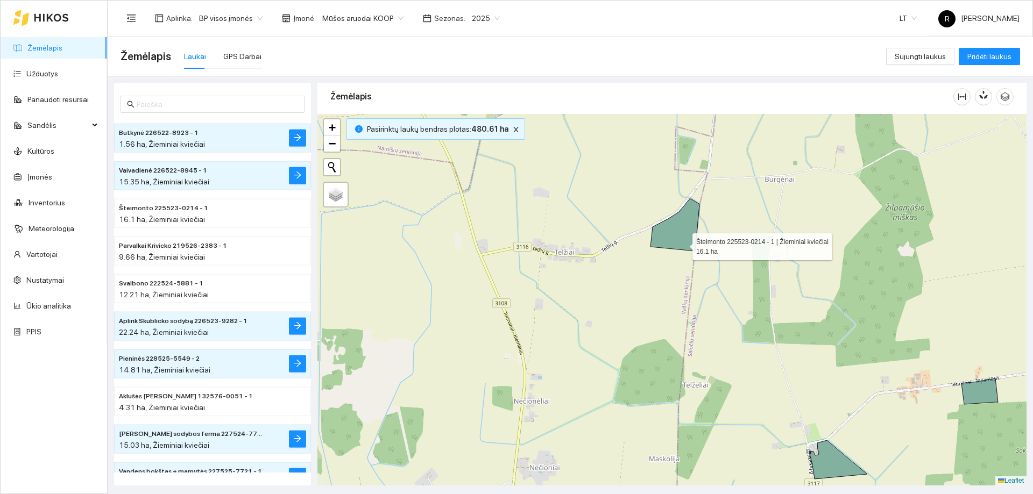
click at [683, 244] on icon at bounding box center [674, 225] width 49 height 52
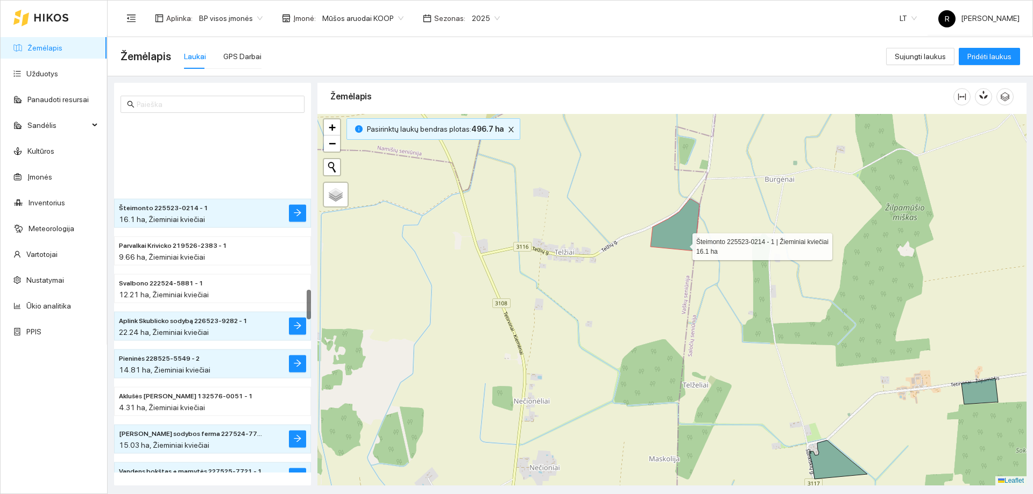
scroll to position [2034, 0]
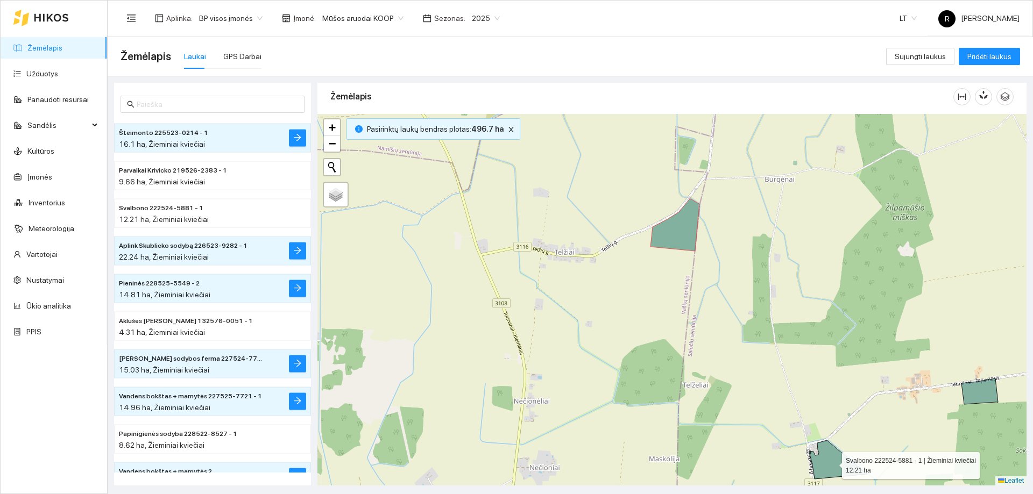
click at [841, 470] on icon at bounding box center [838, 460] width 58 height 39
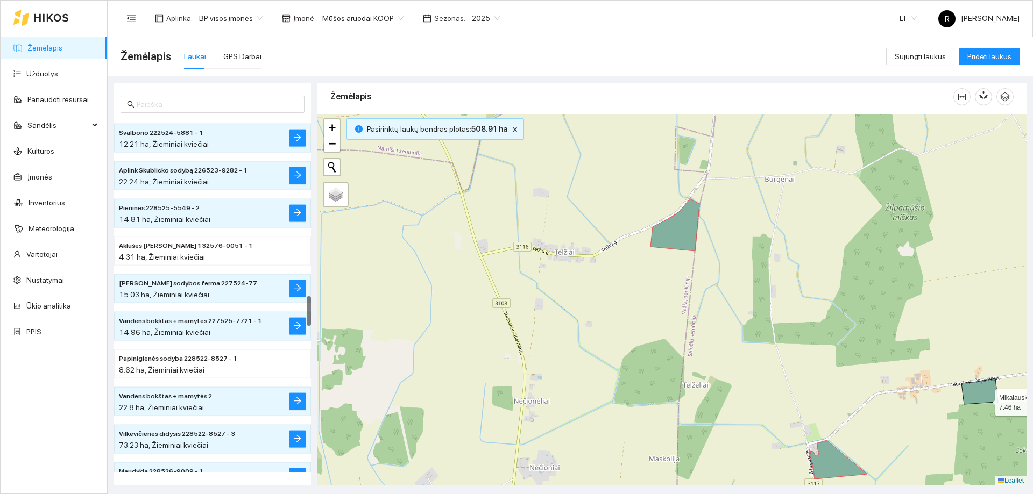
click at [986, 400] on icon at bounding box center [979, 392] width 37 height 26
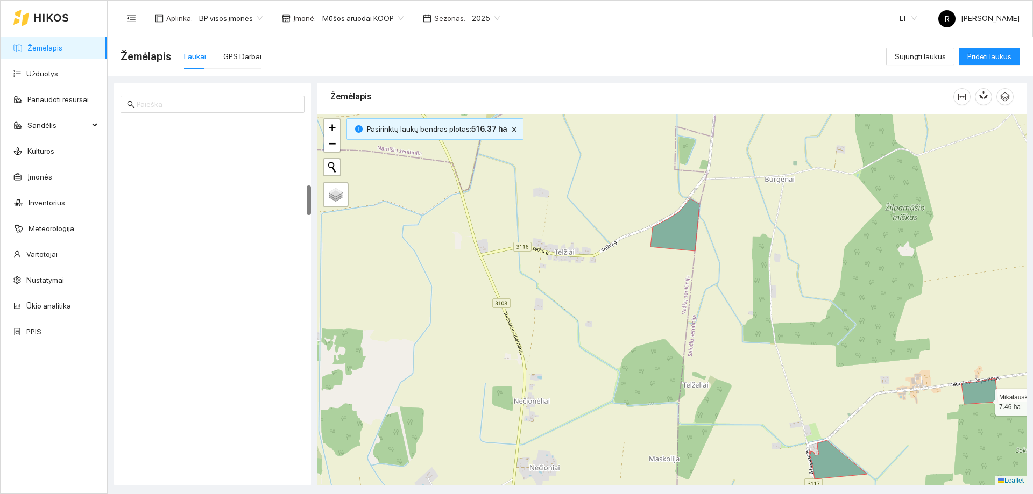
scroll to position [791, 0]
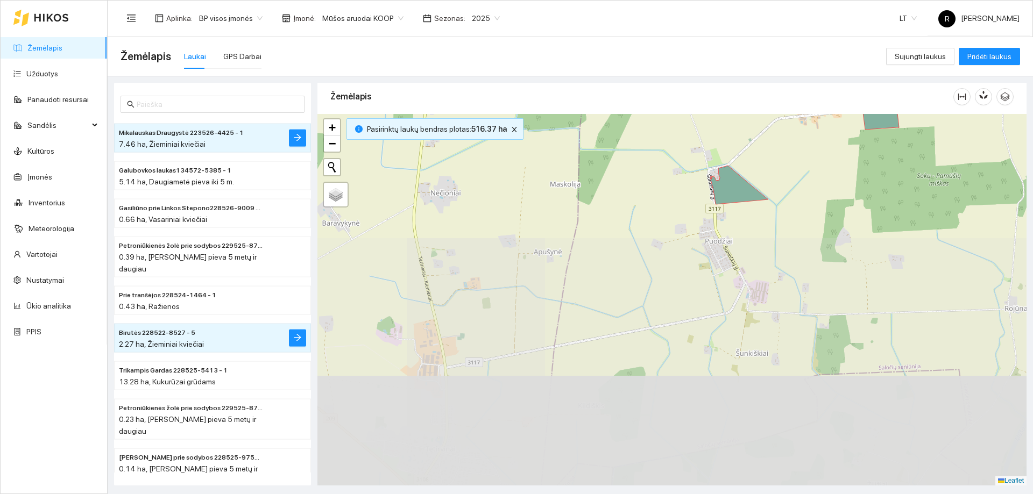
drag, startPoint x: 800, startPoint y: 389, endPoint x: 706, endPoint y: 125, distance: 279.7
click at [706, 125] on div at bounding box center [671, 300] width 709 height 372
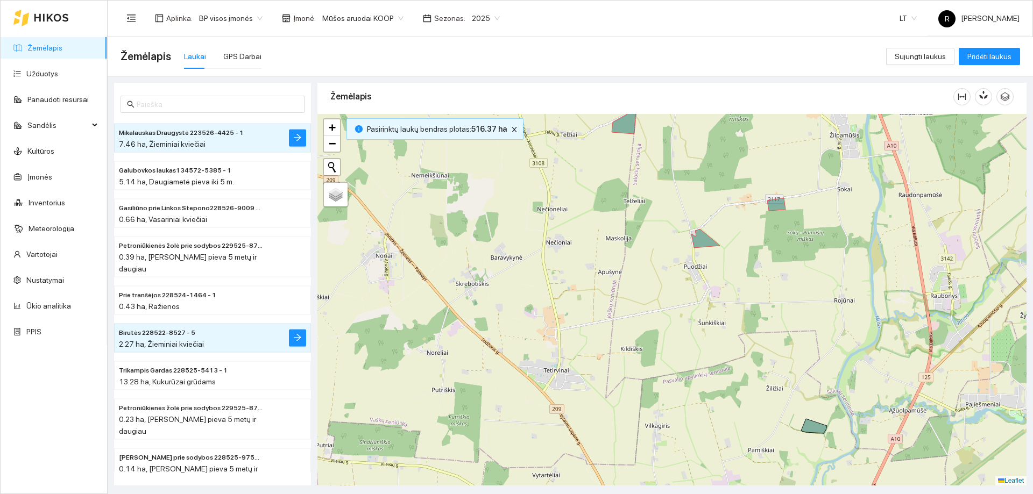
click at [810, 433] on div at bounding box center [671, 300] width 709 height 372
click at [821, 430] on icon at bounding box center [814, 426] width 26 height 15
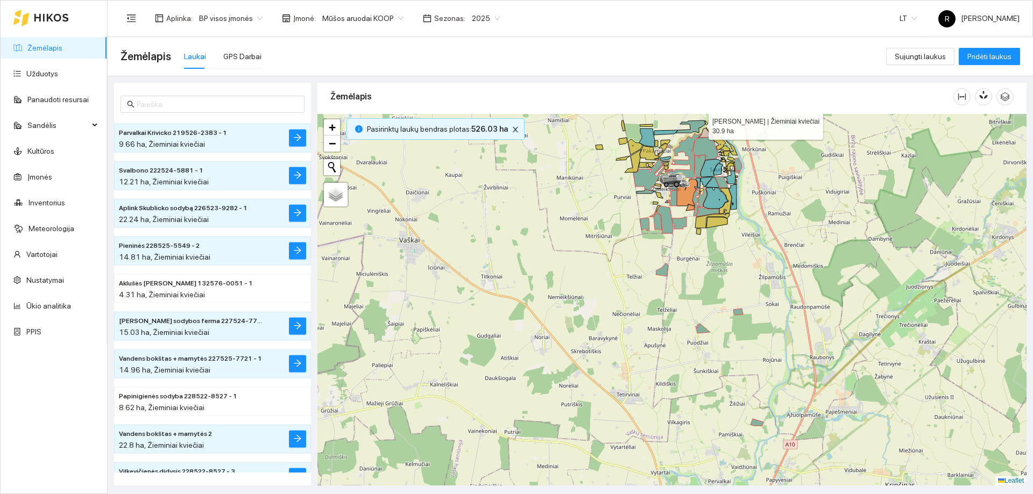
click at [699, 123] on icon at bounding box center [691, 127] width 30 height 12
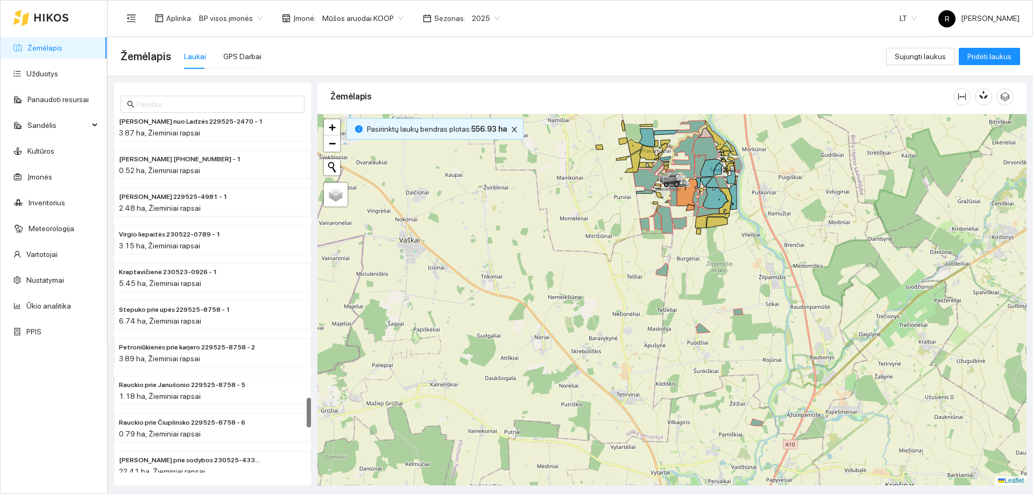
scroll to position [3163, 0]
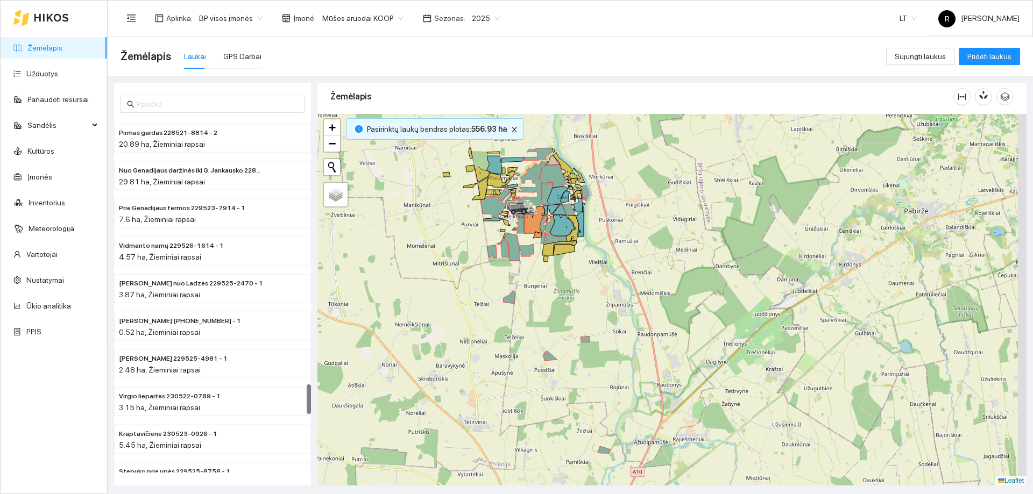
drag, startPoint x: 633, startPoint y: 265, endPoint x: 480, endPoint y: 293, distance: 155.2
click at [480, 293] on div at bounding box center [671, 300] width 709 height 372
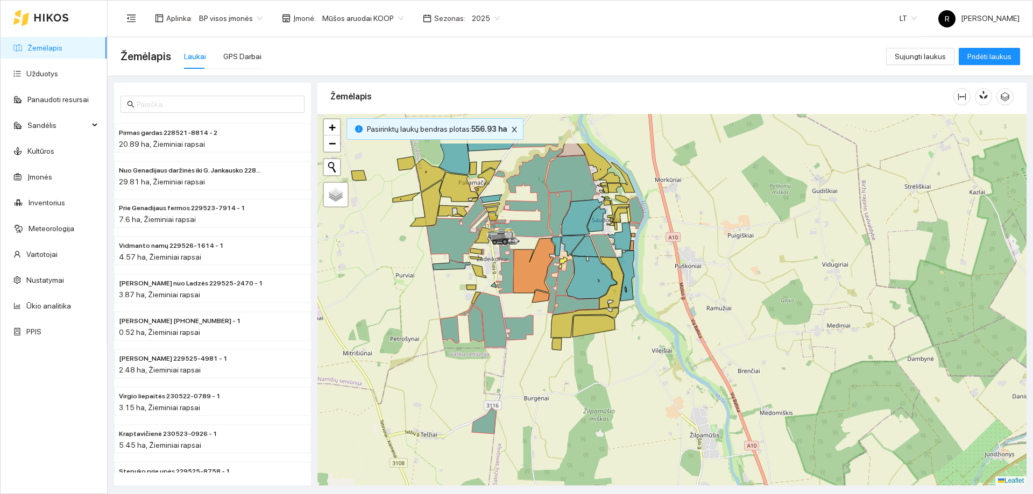
drag, startPoint x: 656, startPoint y: 243, endPoint x: 670, endPoint y: 280, distance: 39.7
click at [670, 280] on div at bounding box center [671, 300] width 709 height 372
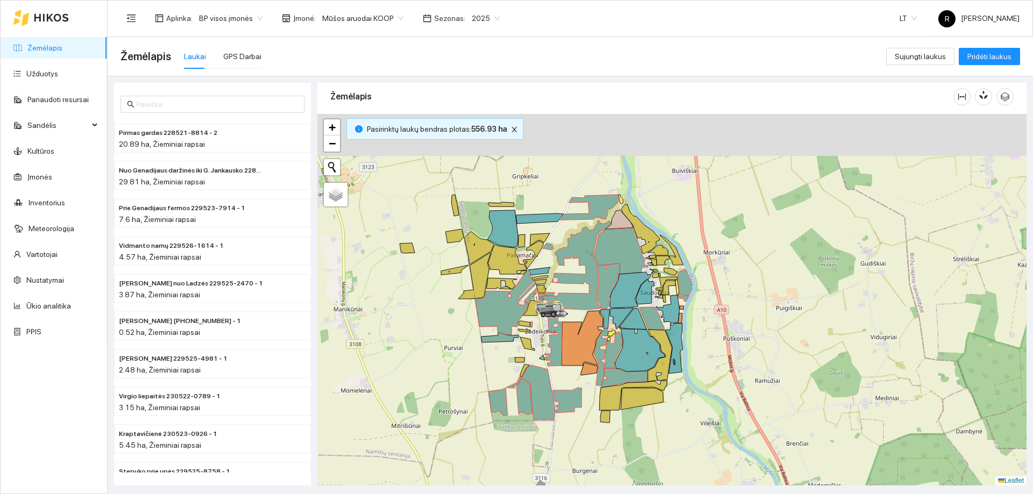
drag, startPoint x: 387, startPoint y: 316, endPoint x: 444, endPoint y: 398, distance: 99.6
click at [444, 398] on div at bounding box center [671, 300] width 709 height 372
